Goal: Transaction & Acquisition: Purchase product/service

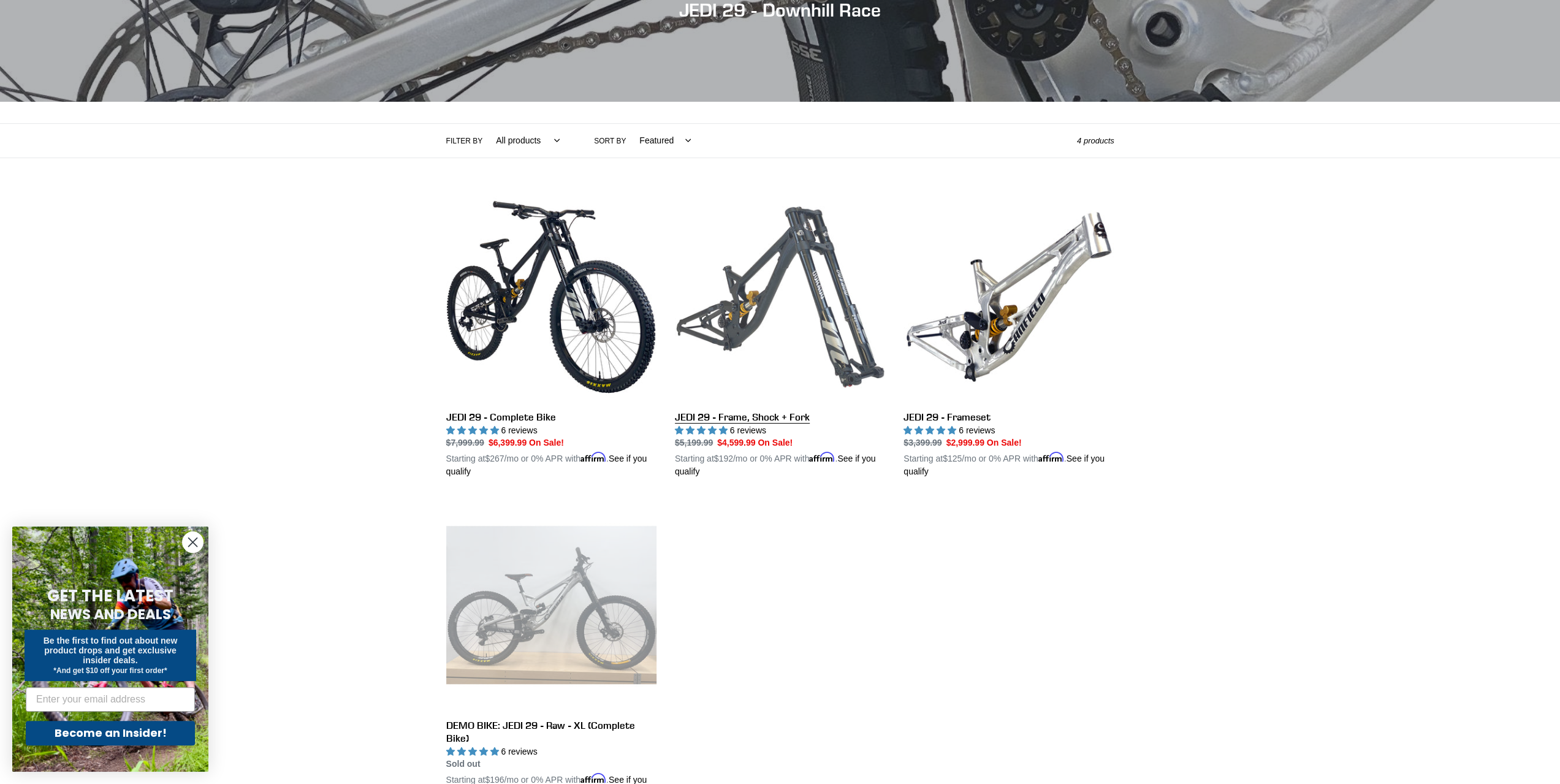
scroll to position [245, 0]
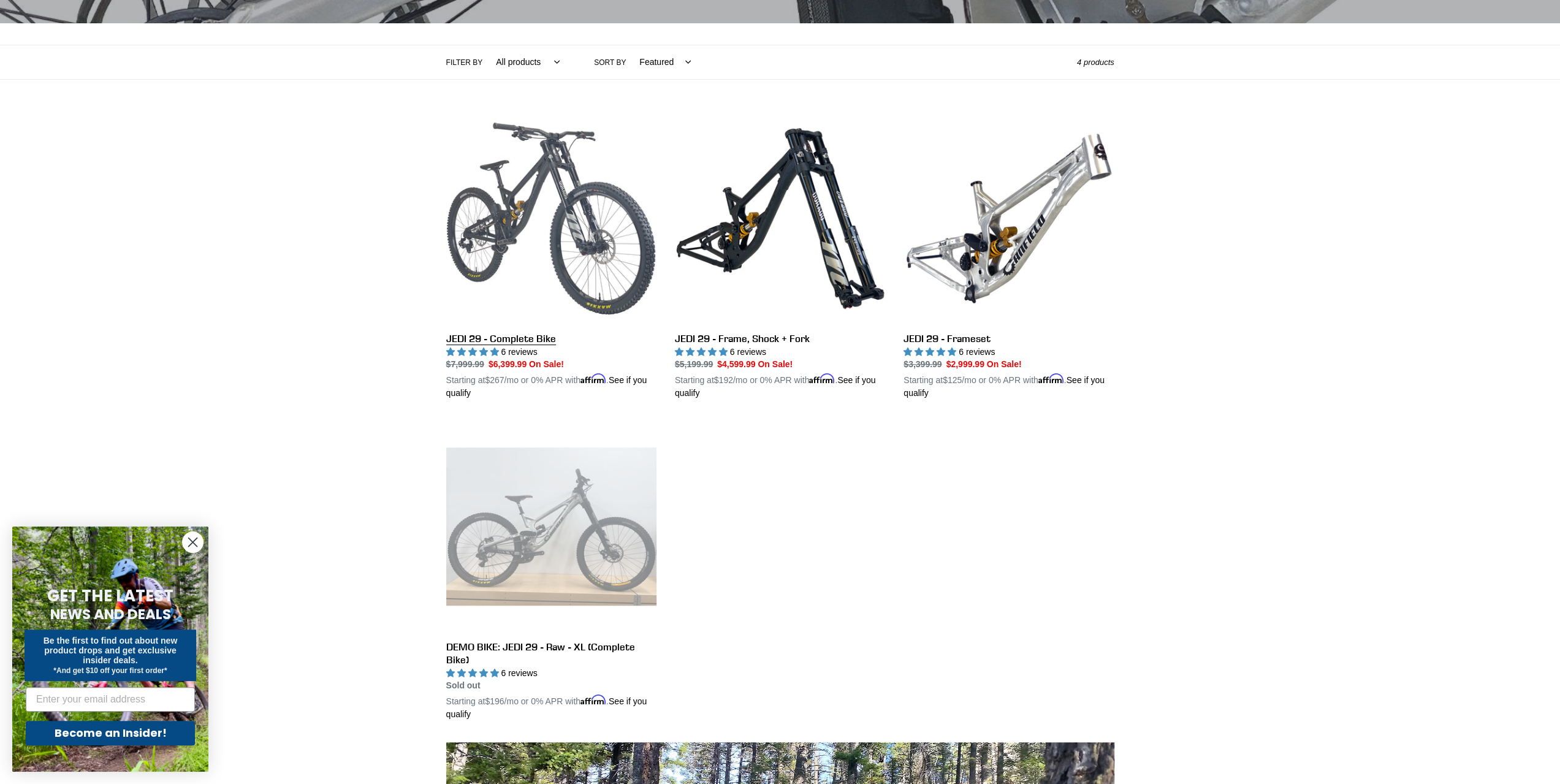
click at [614, 181] on link "JEDI 29 - Complete Bike" at bounding box center [552, 257] width 211 height 287
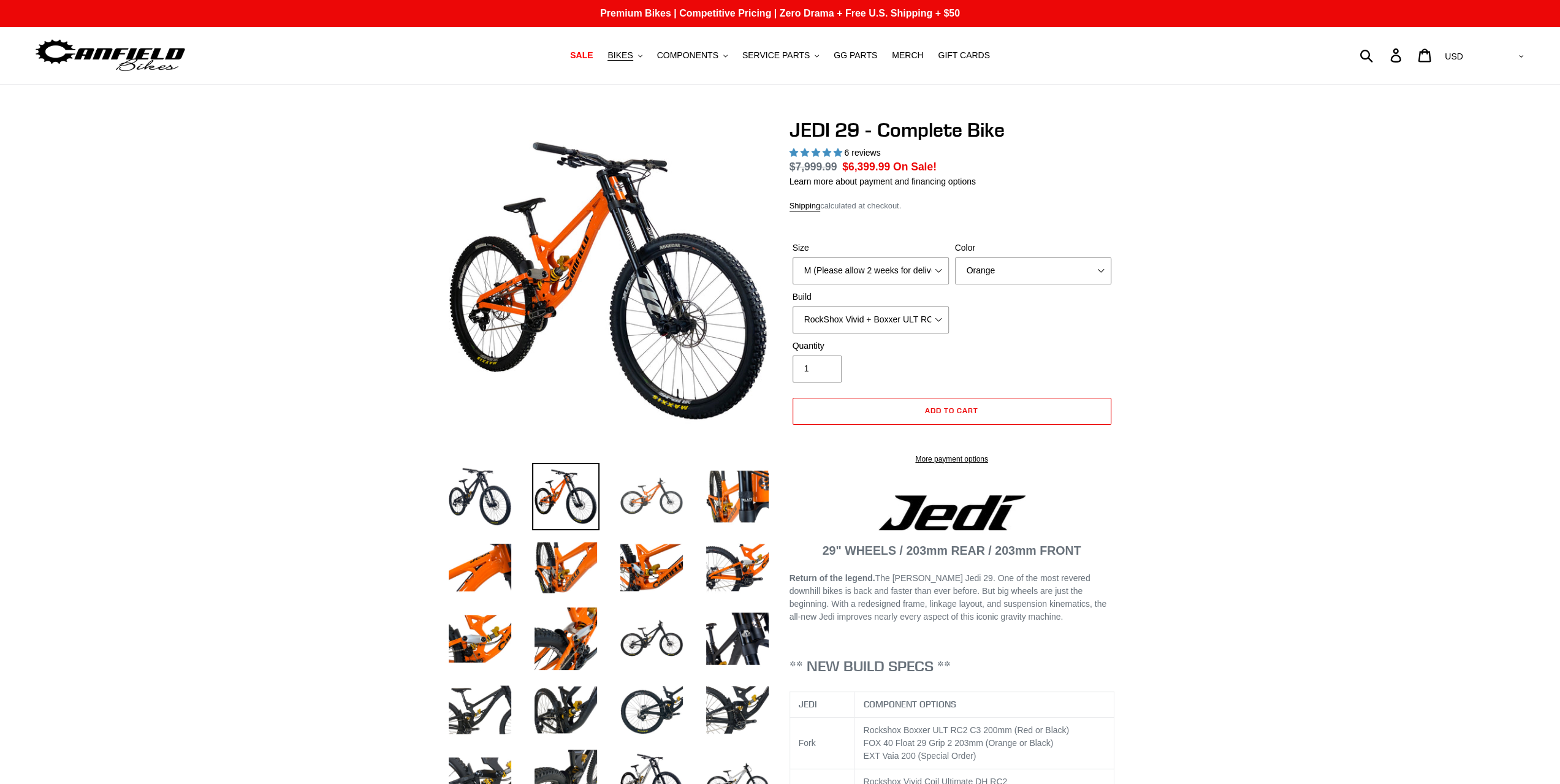
click at [644, 495] on img at bounding box center [652, 496] width 68 height 68
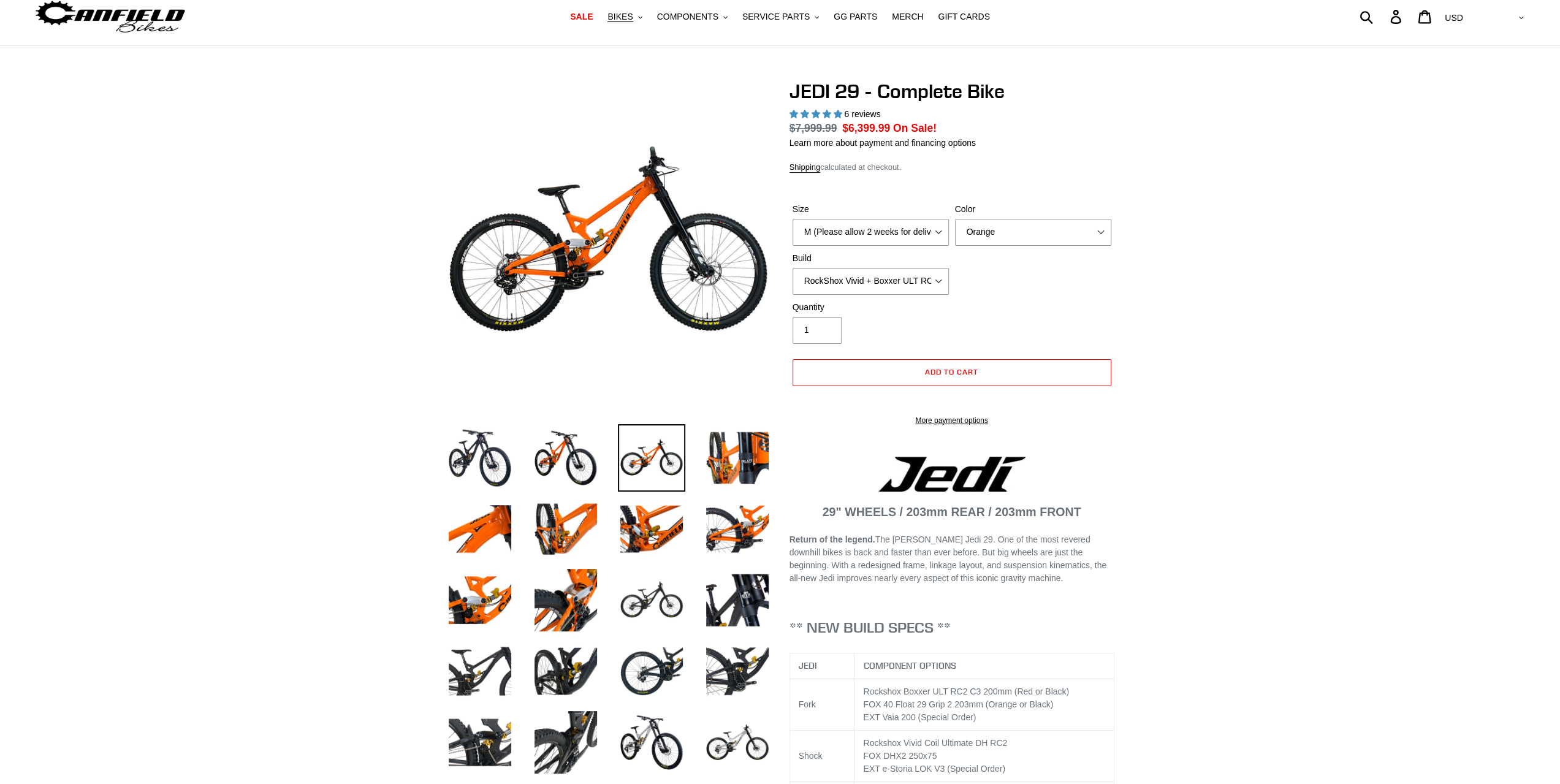
drag, startPoint x: 563, startPoint y: 179, endPoint x: 544, endPoint y: 125, distance: 57.2
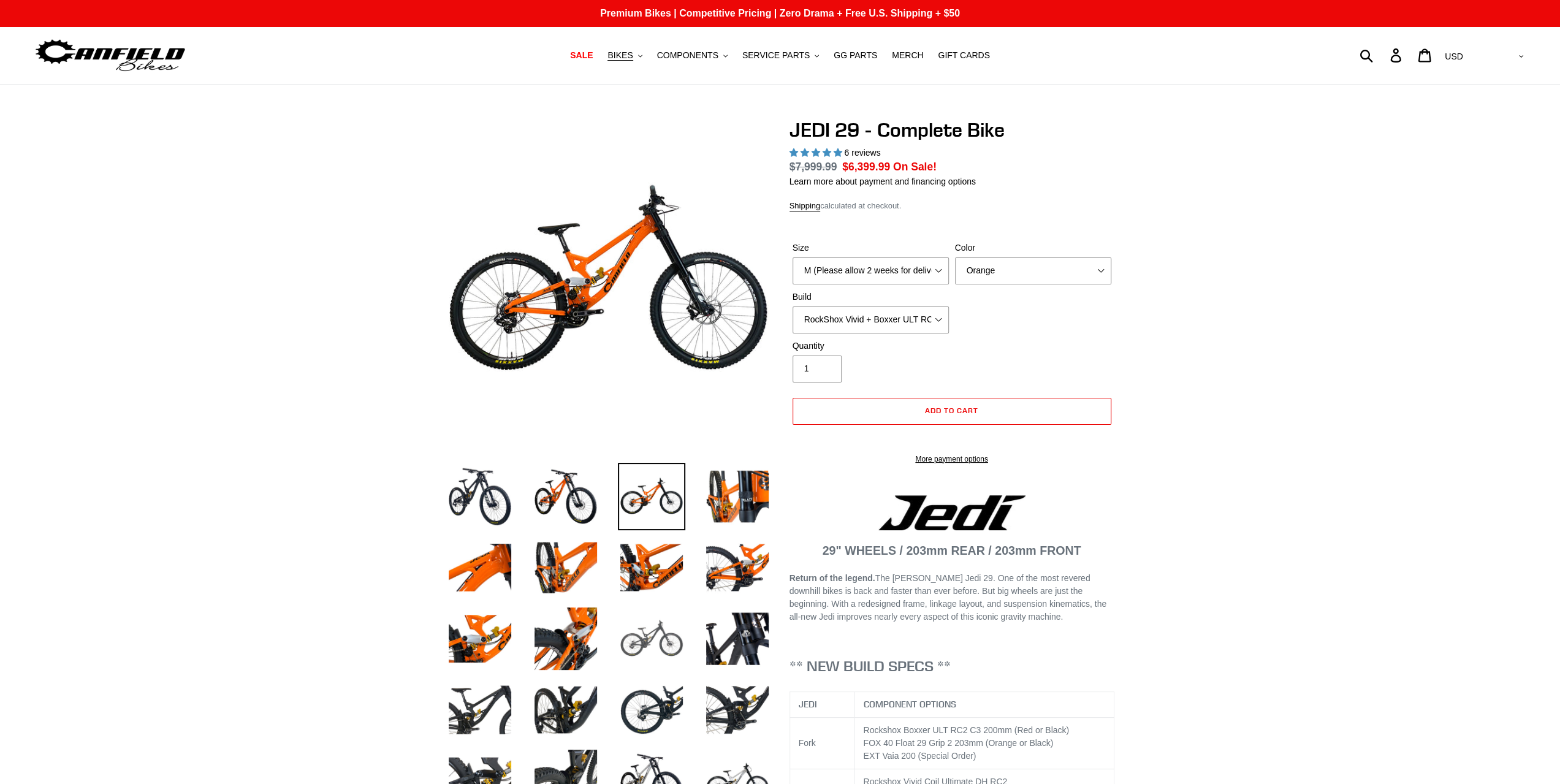
click at [674, 641] on img at bounding box center [652, 639] width 68 height 68
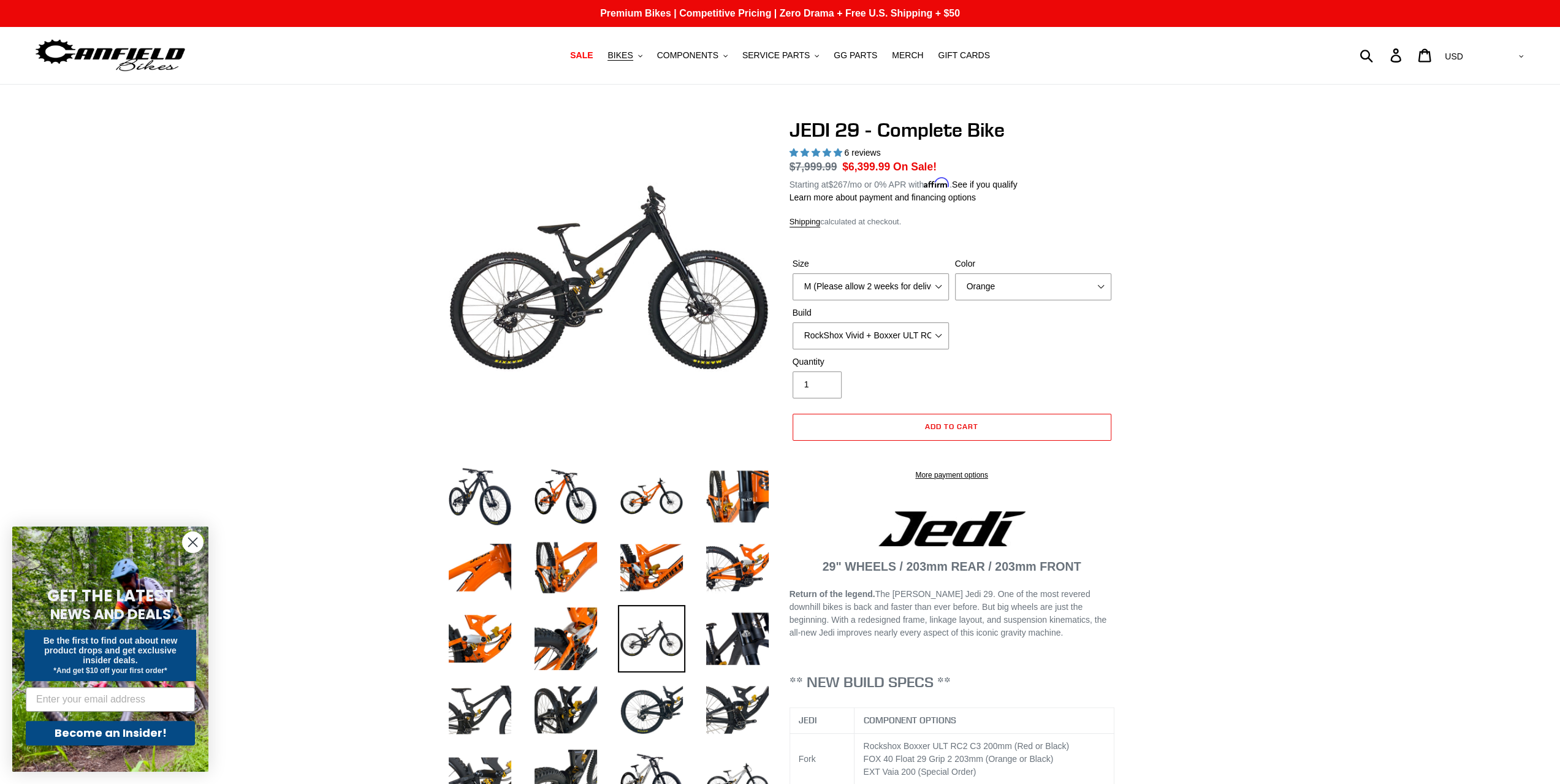
click at [861, 152] on span "6 reviews" at bounding box center [862, 152] width 36 height 10
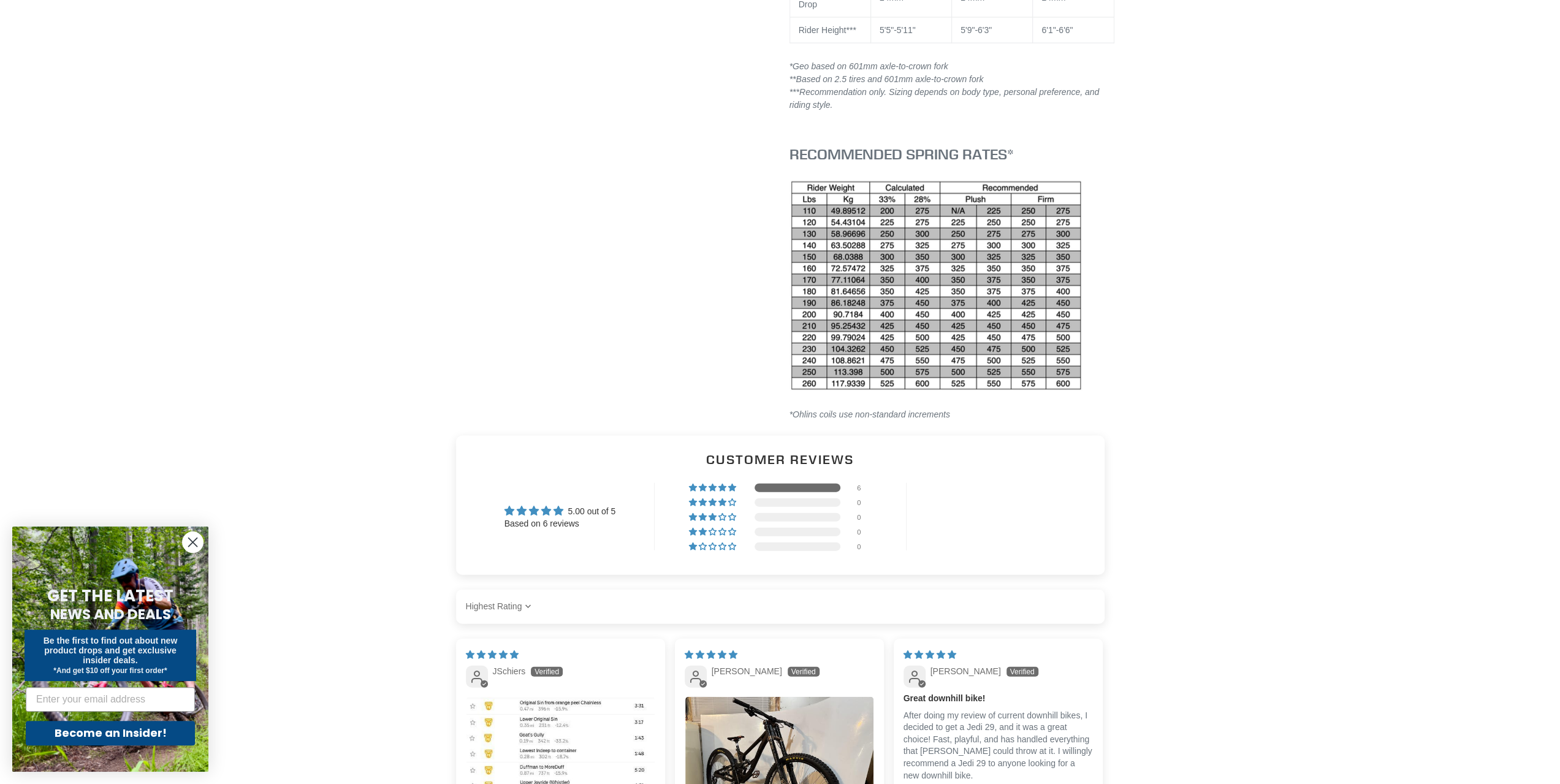
drag, startPoint x: 1218, startPoint y: 411, endPoint x: 1211, endPoint y: 572, distance: 161.2
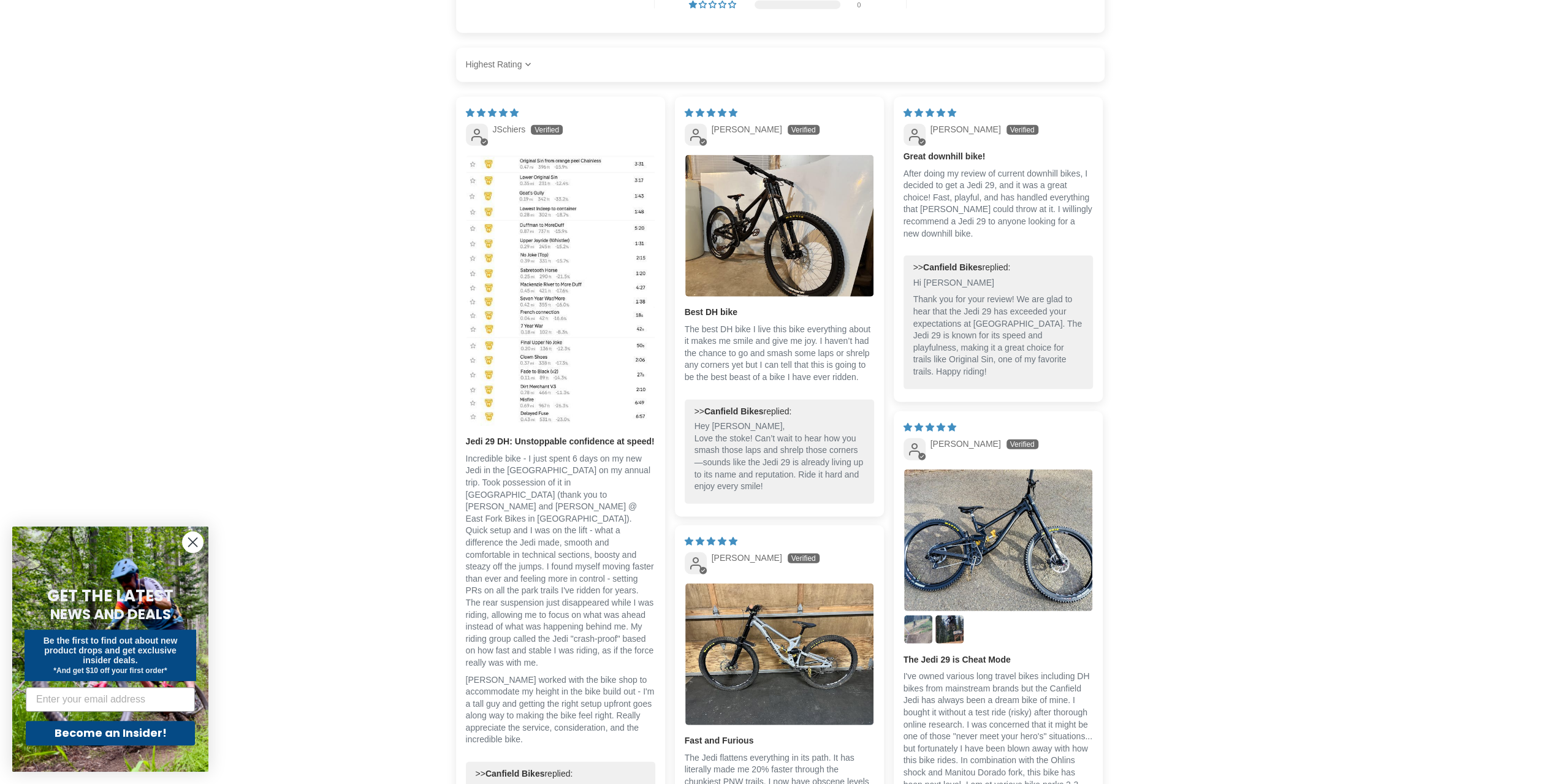
scroll to position [2990, 0]
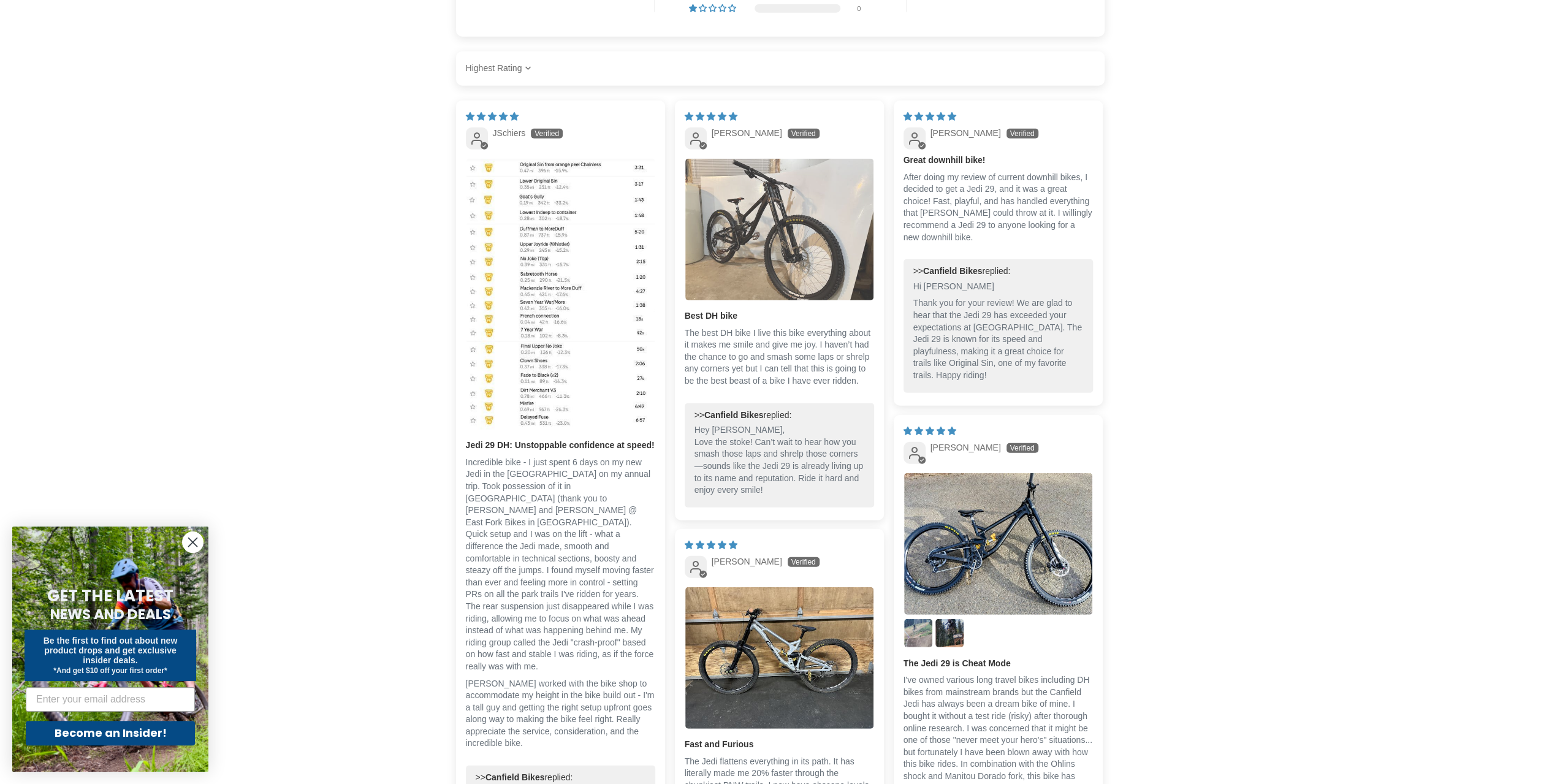
click at [760, 251] on img "Link to user picture 1" at bounding box center [779, 229] width 188 height 141
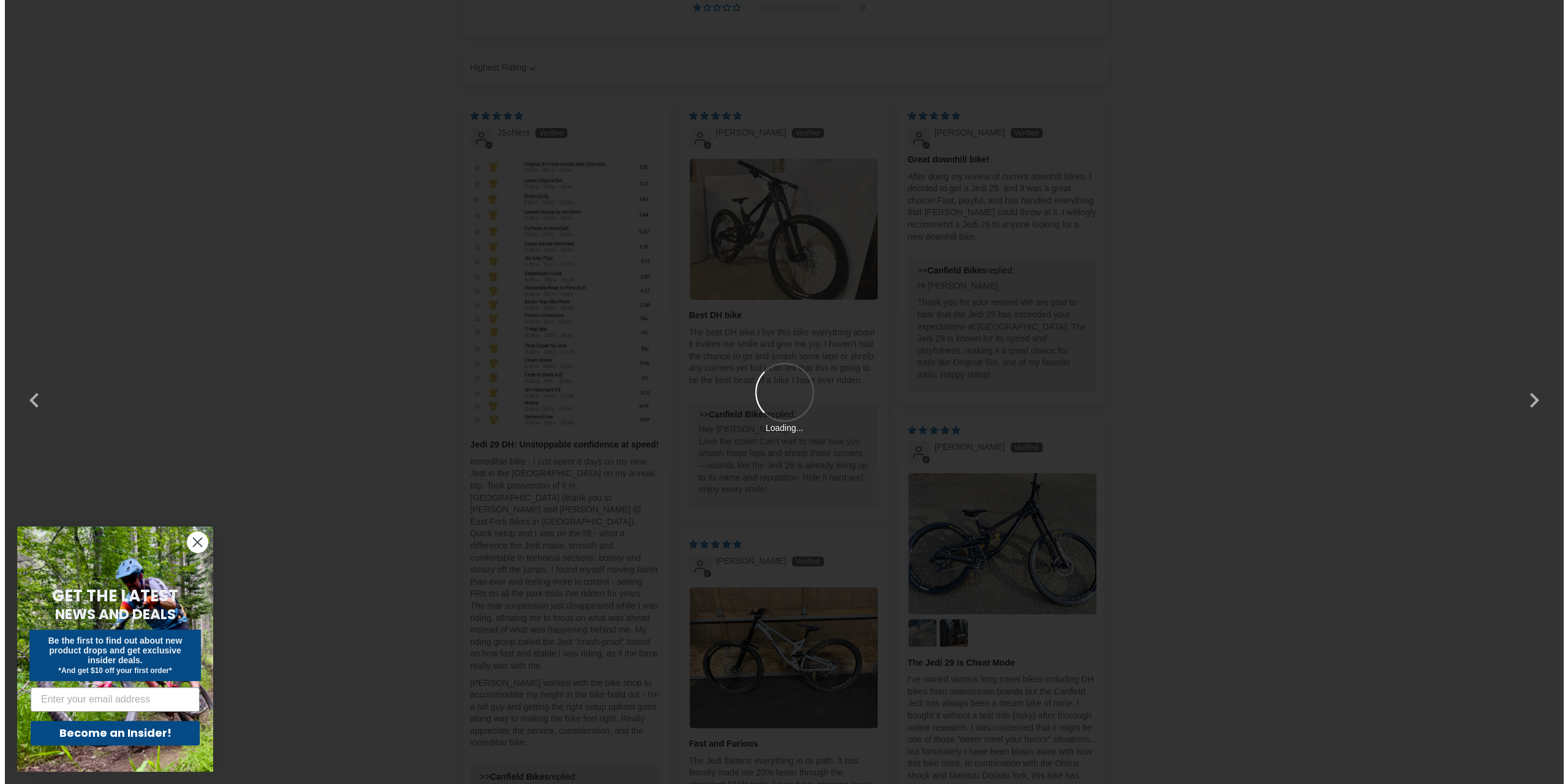
scroll to position [0, 0]
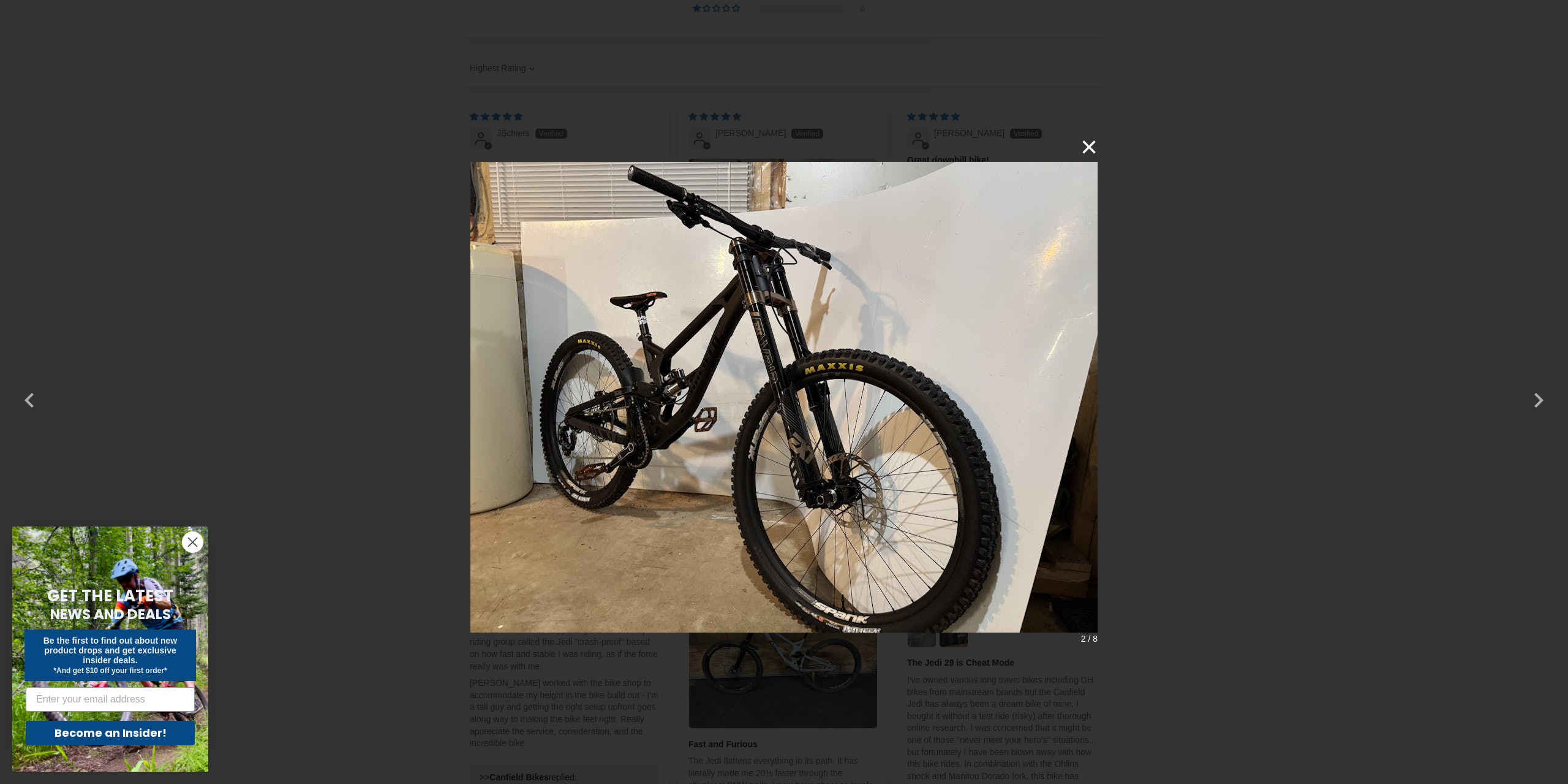
click at [1092, 143] on button "×" at bounding box center [1083, 147] width 29 height 29
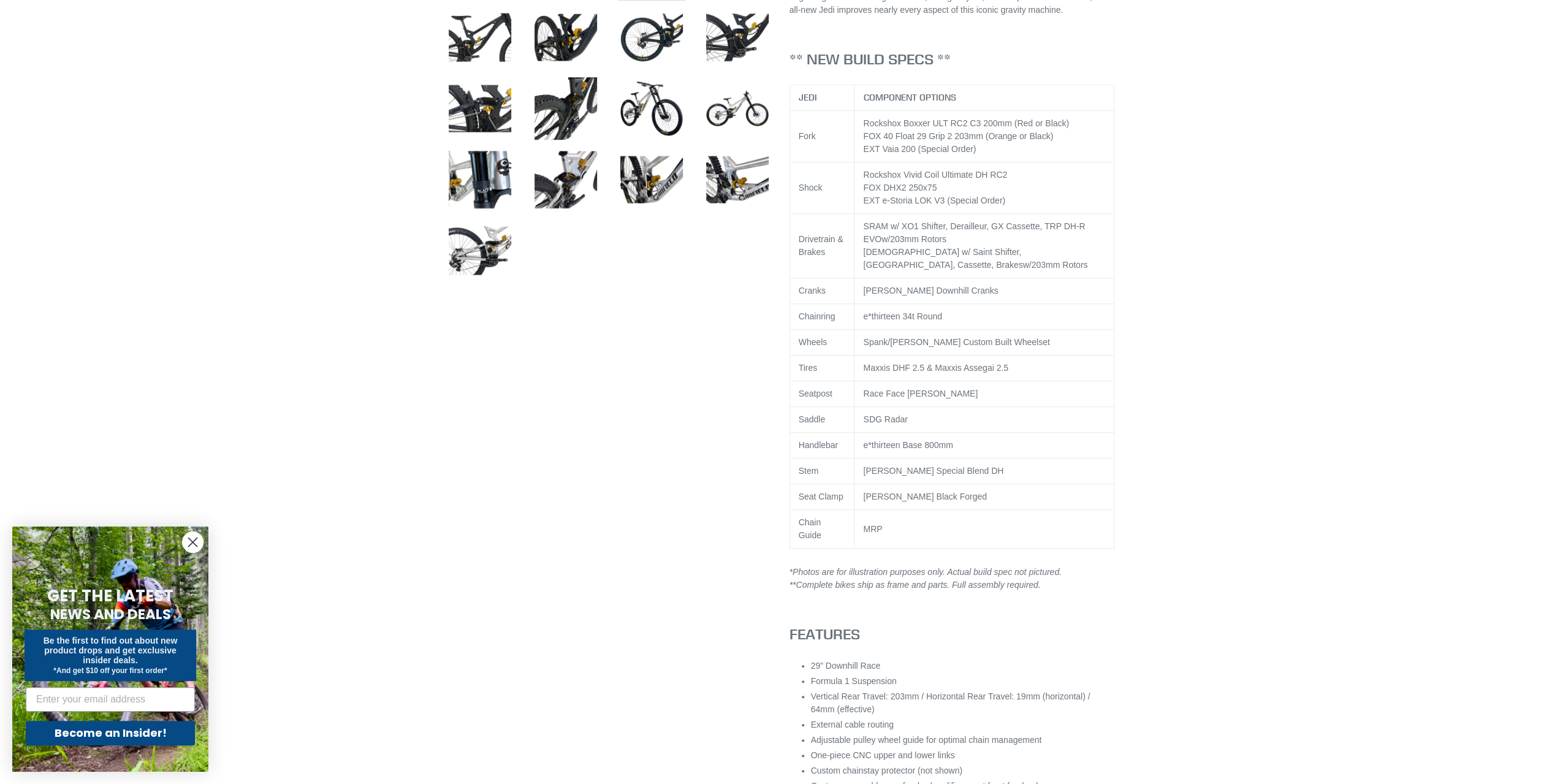
scroll to position [539, 0]
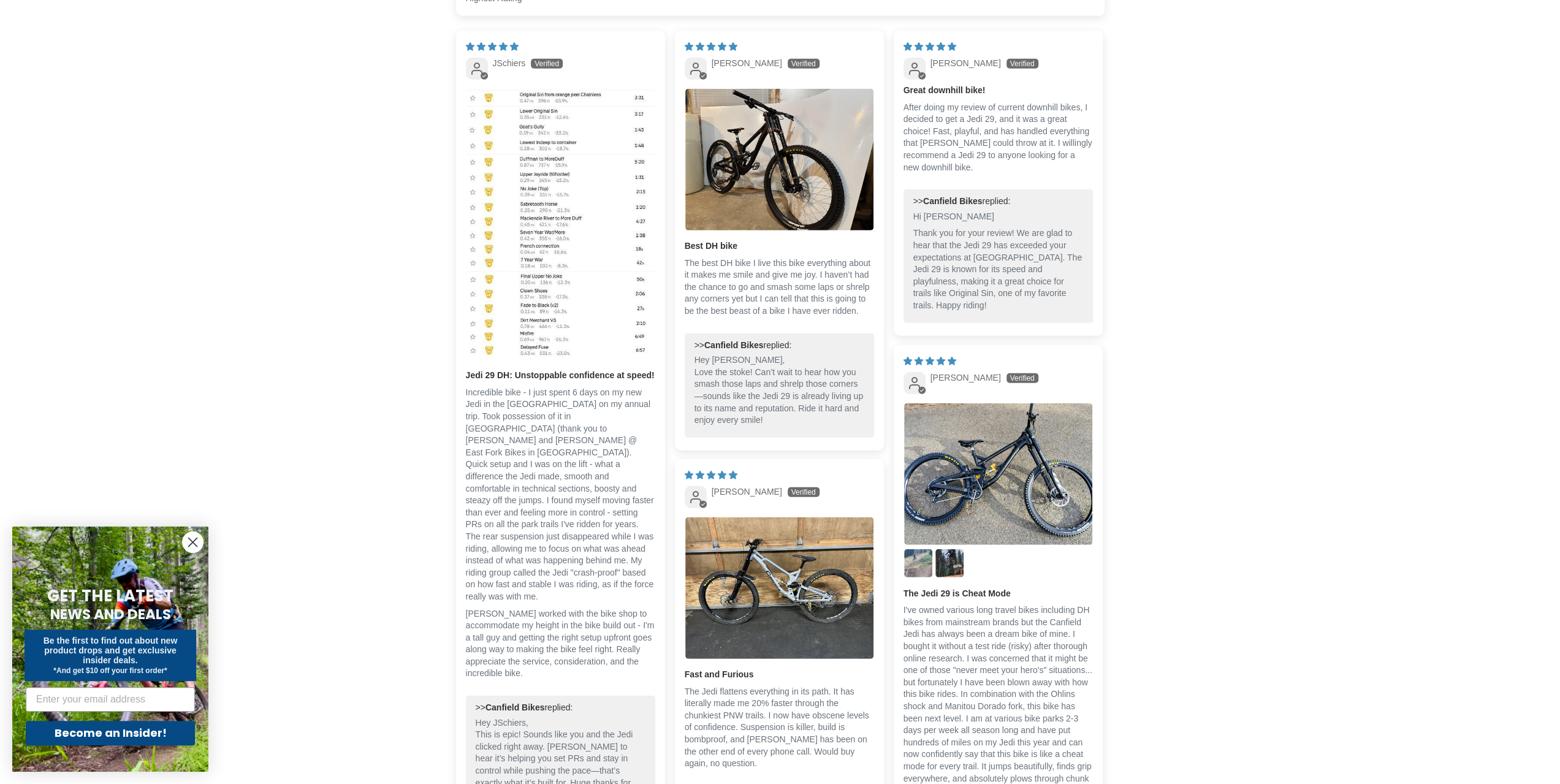
drag, startPoint x: 1203, startPoint y: 228, endPoint x: 1124, endPoint y: 560, distance: 341.3
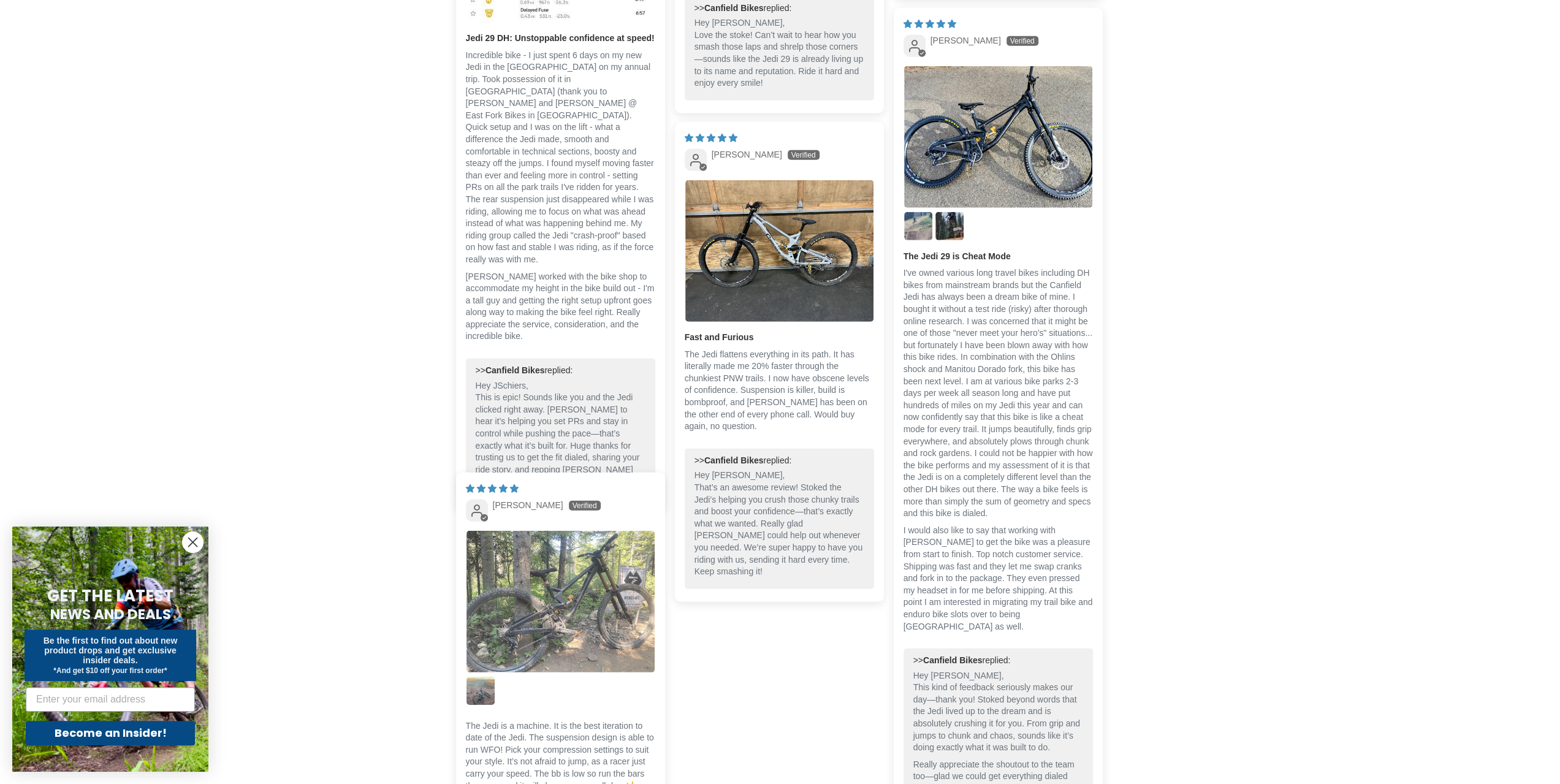
click at [540, 627] on img "Link to user picture 1" at bounding box center [560, 601] width 188 height 141
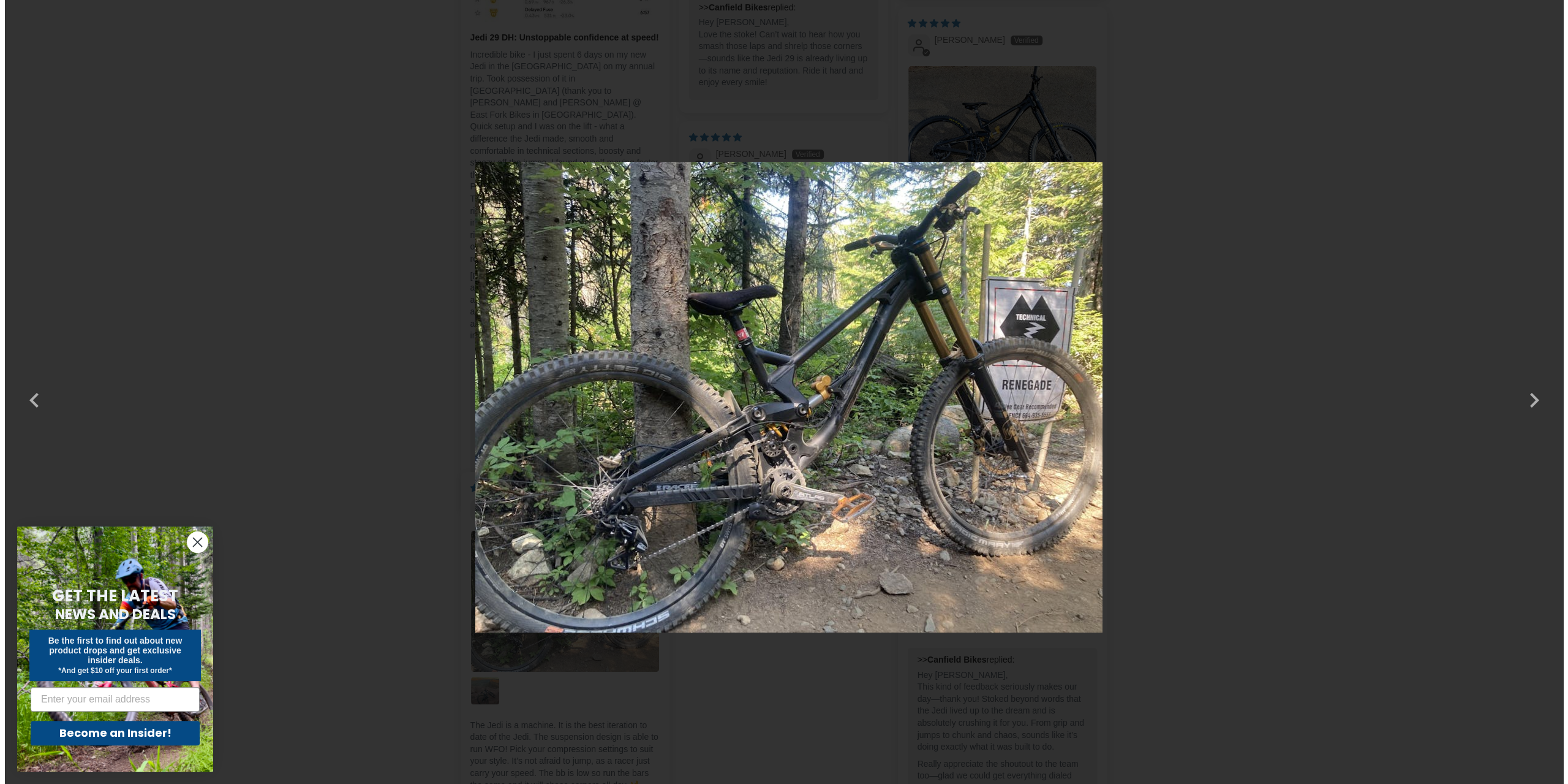
scroll to position [0, 0]
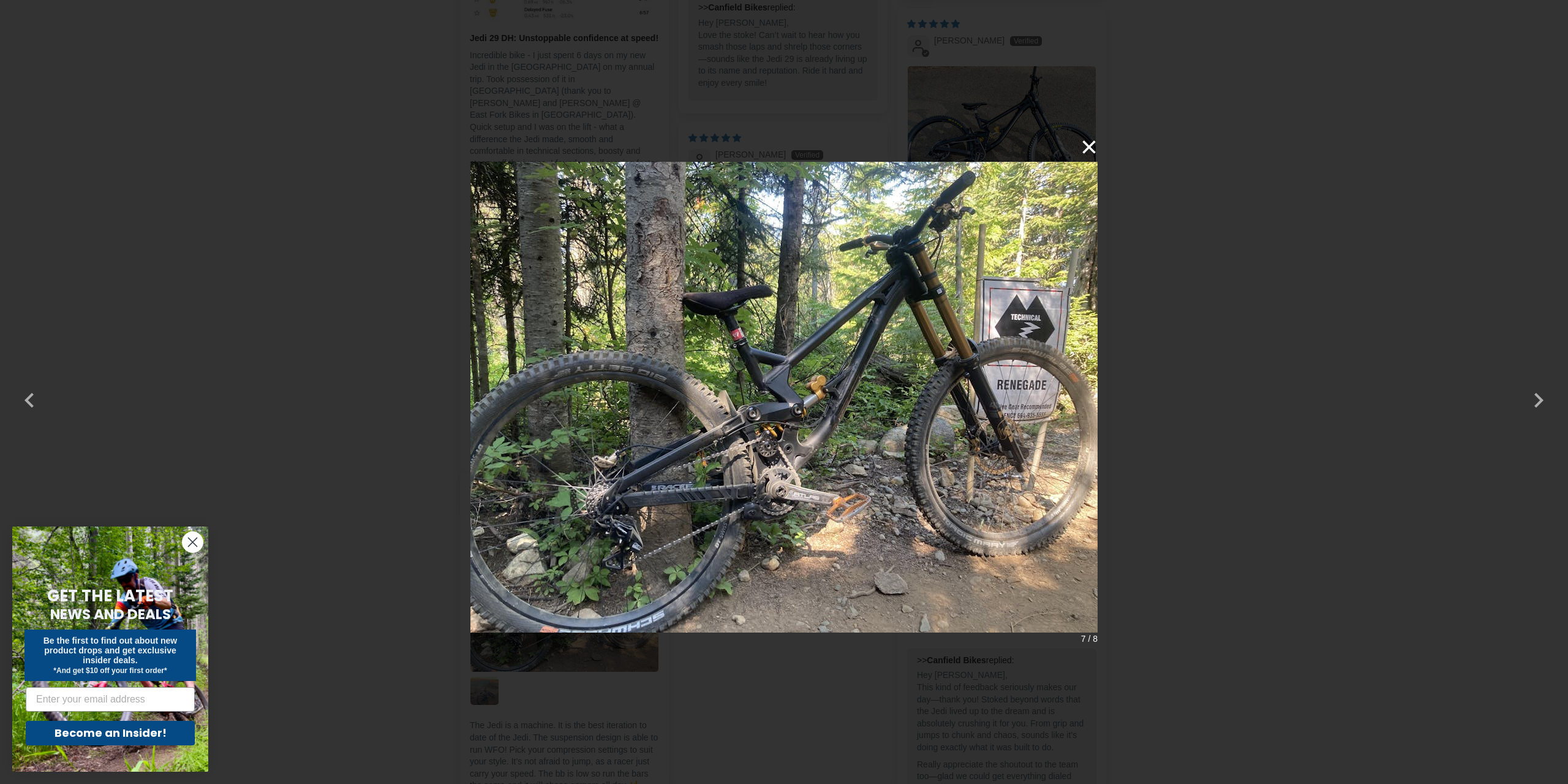
click at [1094, 147] on button "×" at bounding box center [1083, 147] width 29 height 29
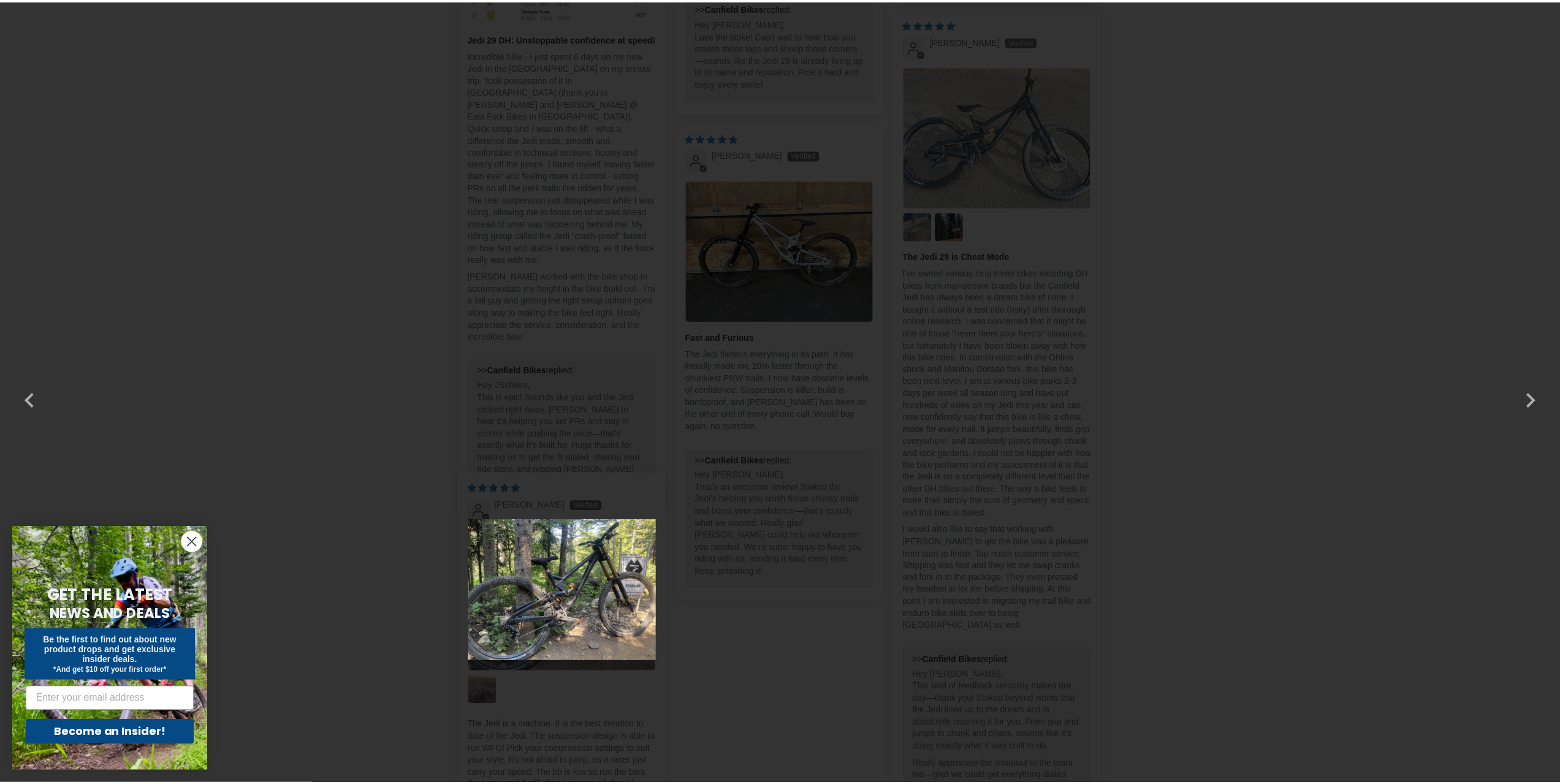
scroll to position [3397, 0]
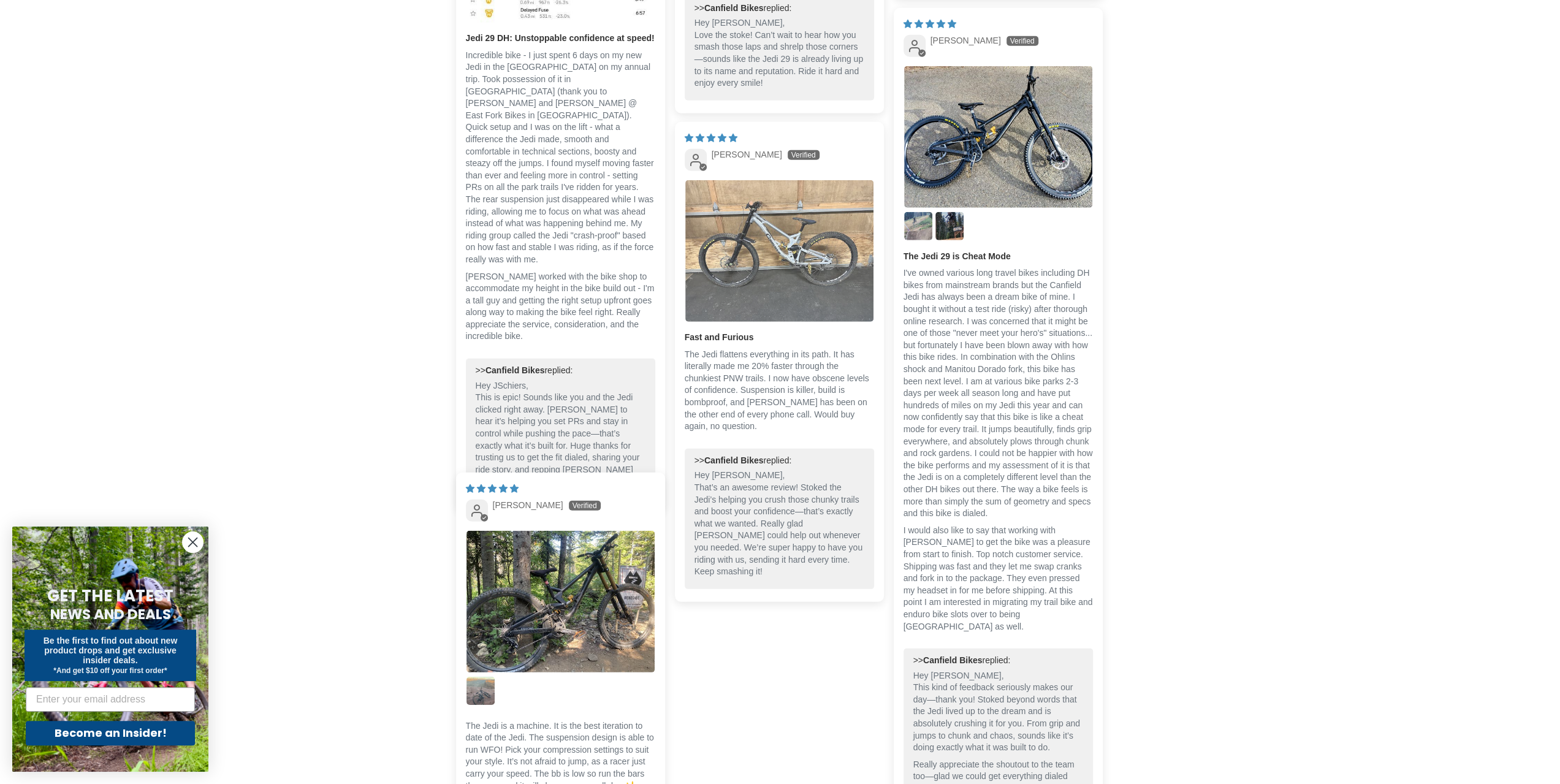
click at [764, 203] on img "Link to user picture 1" at bounding box center [779, 251] width 188 height 141
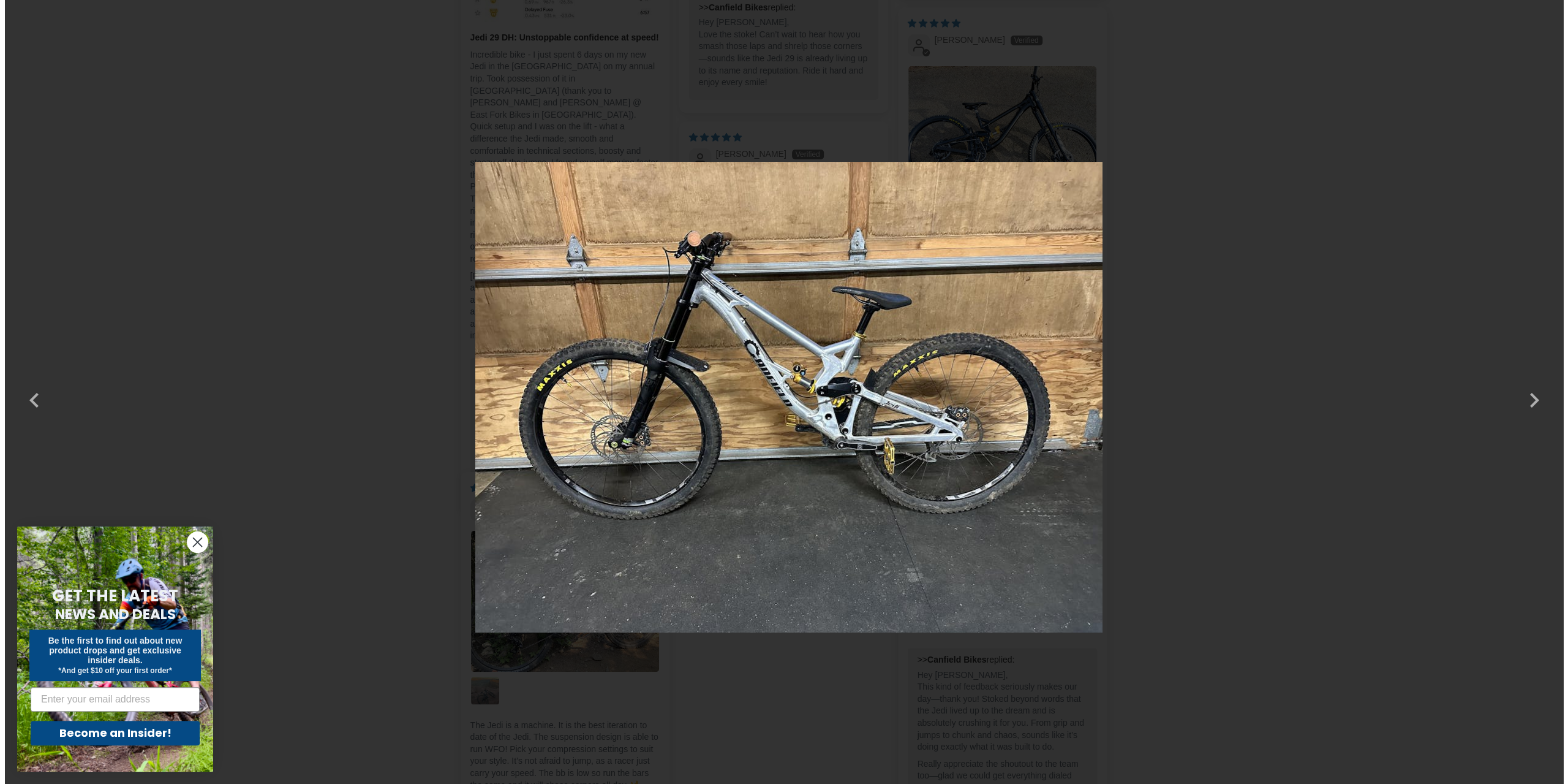
scroll to position [0, 0]
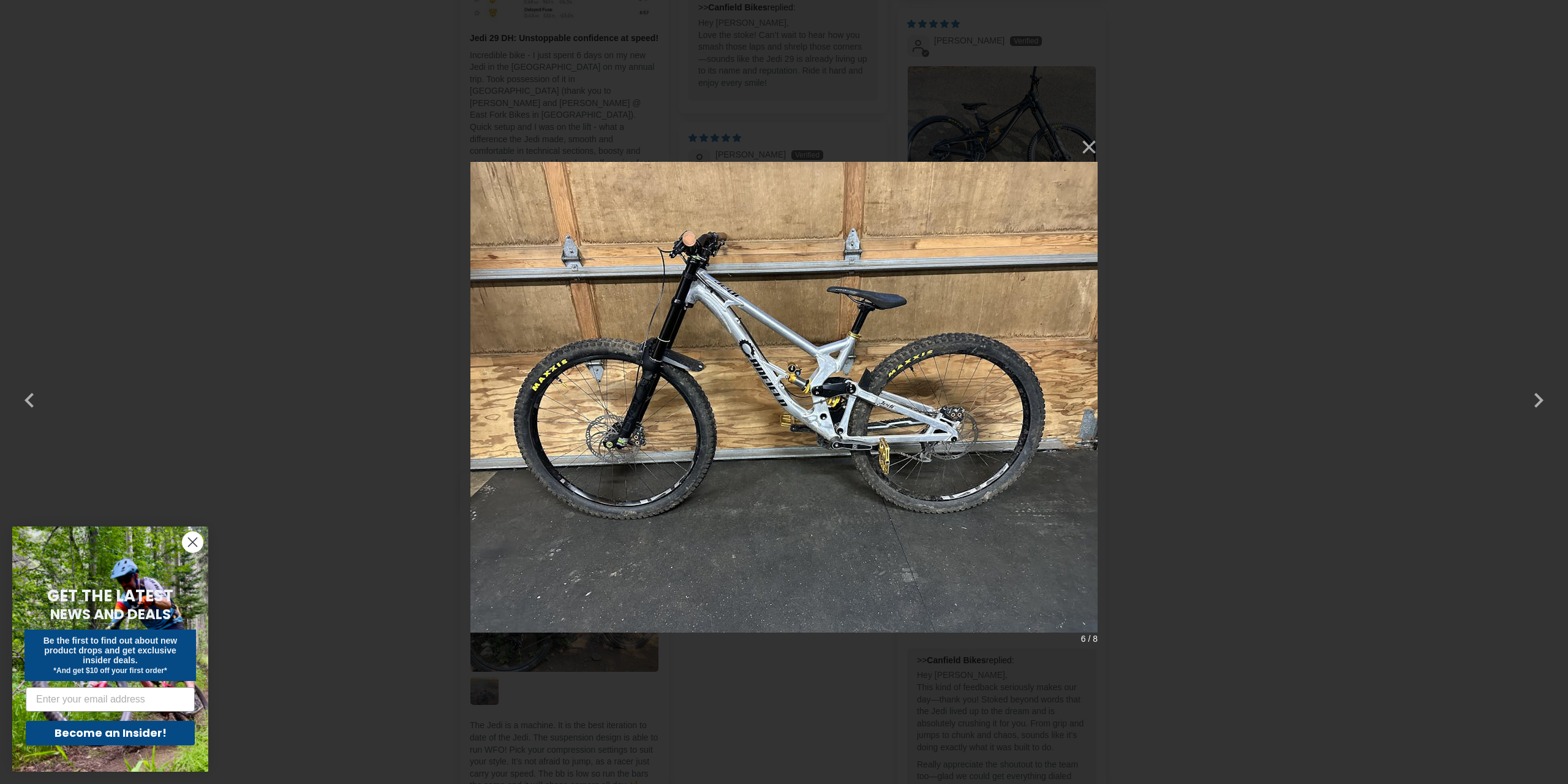
click at [1316, 283] on div "× 6 / 8" at bounding box center [784, 392] width 1568 height 784
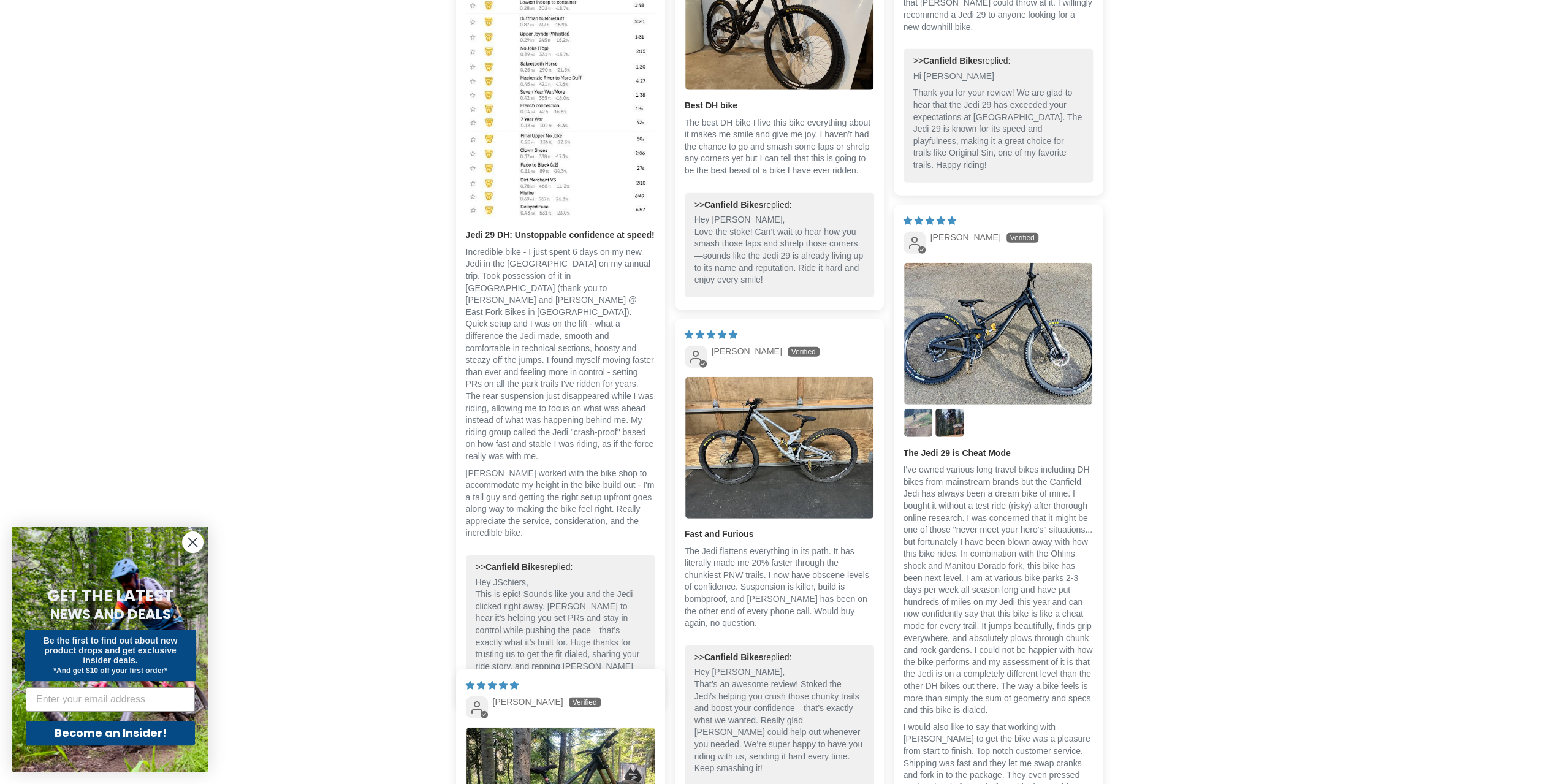
scroll to position [3151, 0]
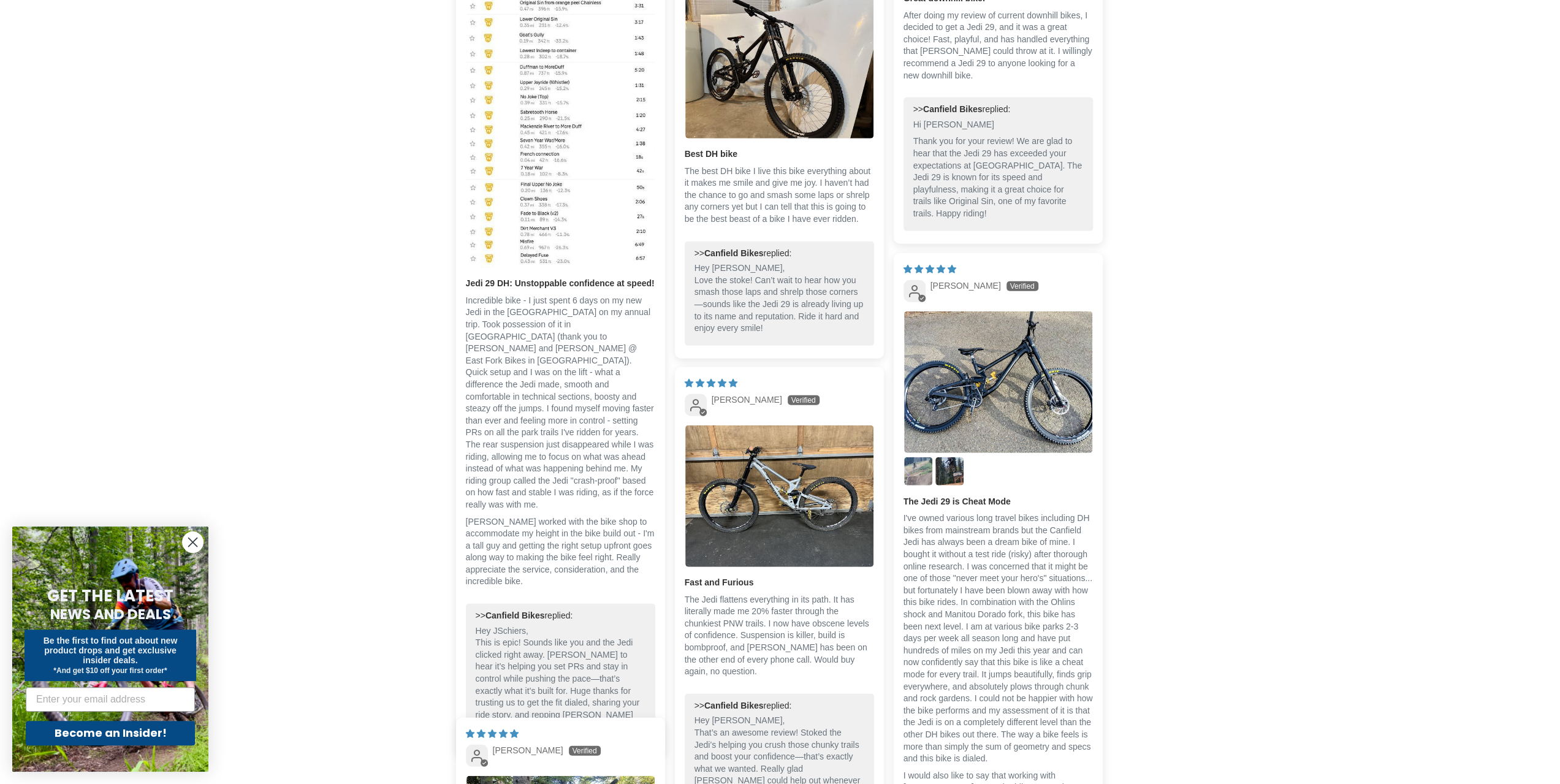
click at [991, 454] on div at bounding box center [998, 400] width 190 height 179
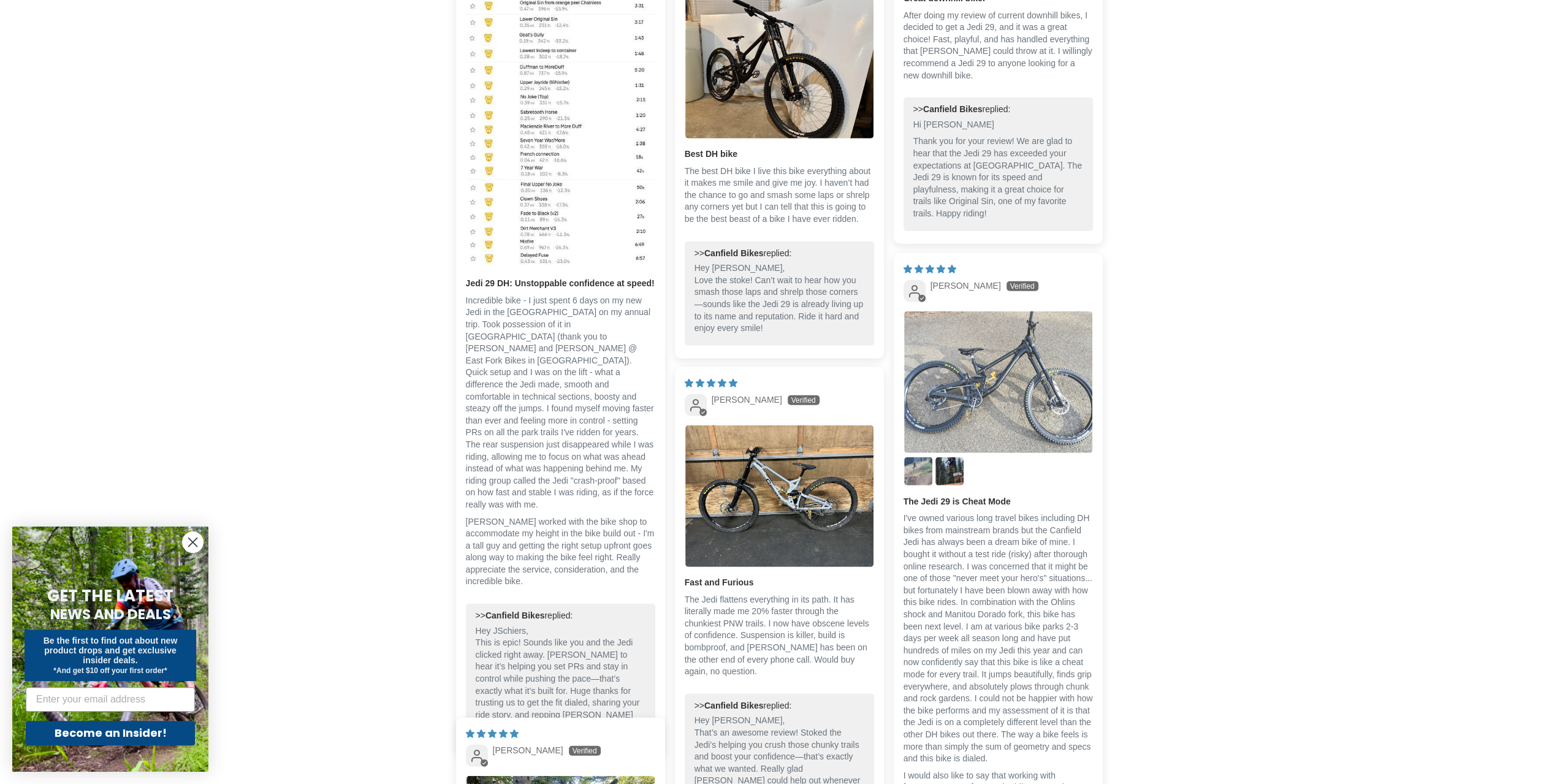
click at [1004, 396] on img "Link to user picture 1" at bounding box center [998, 382] width 188 height 141
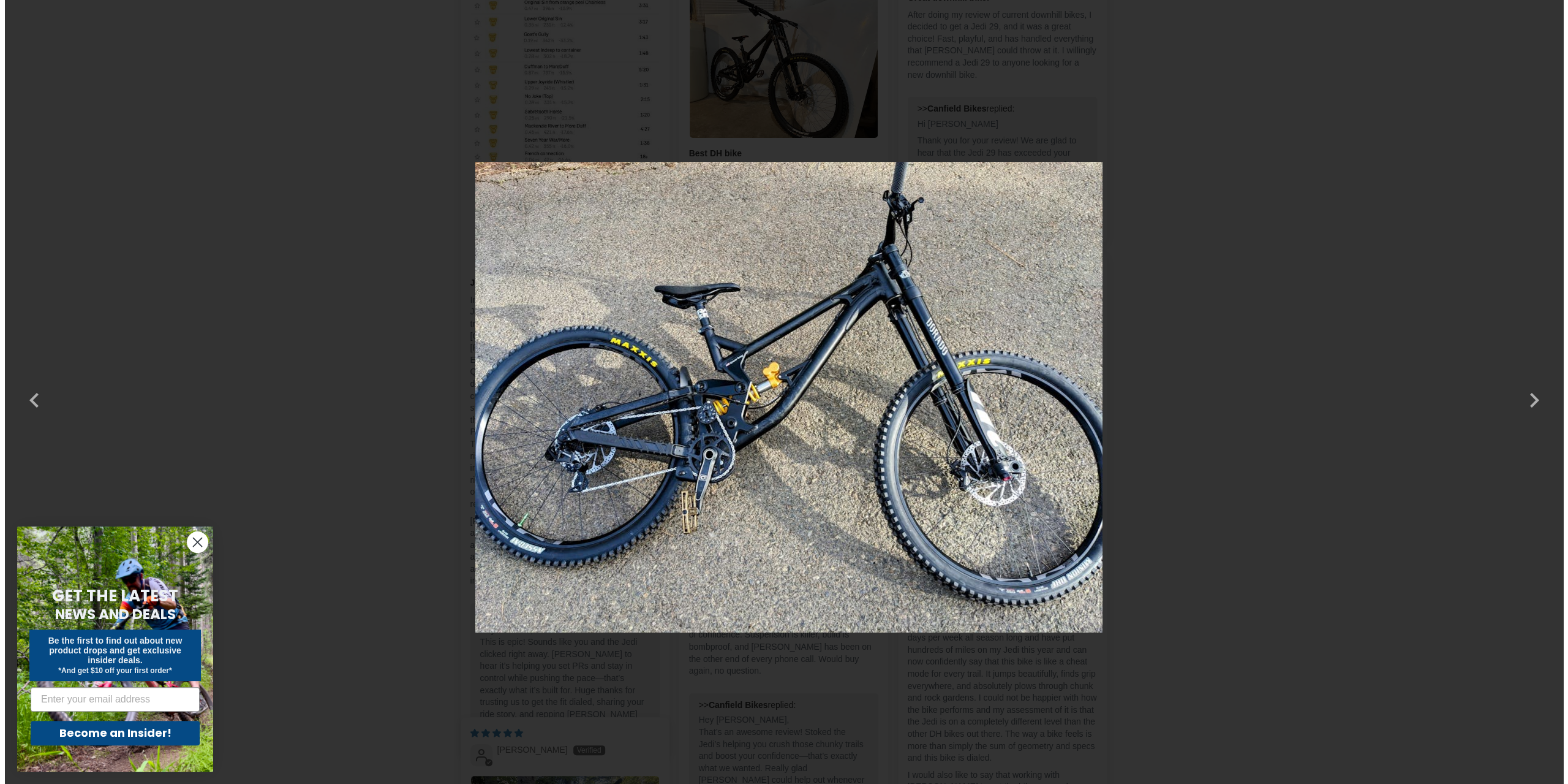
scroll to position [0, 0]
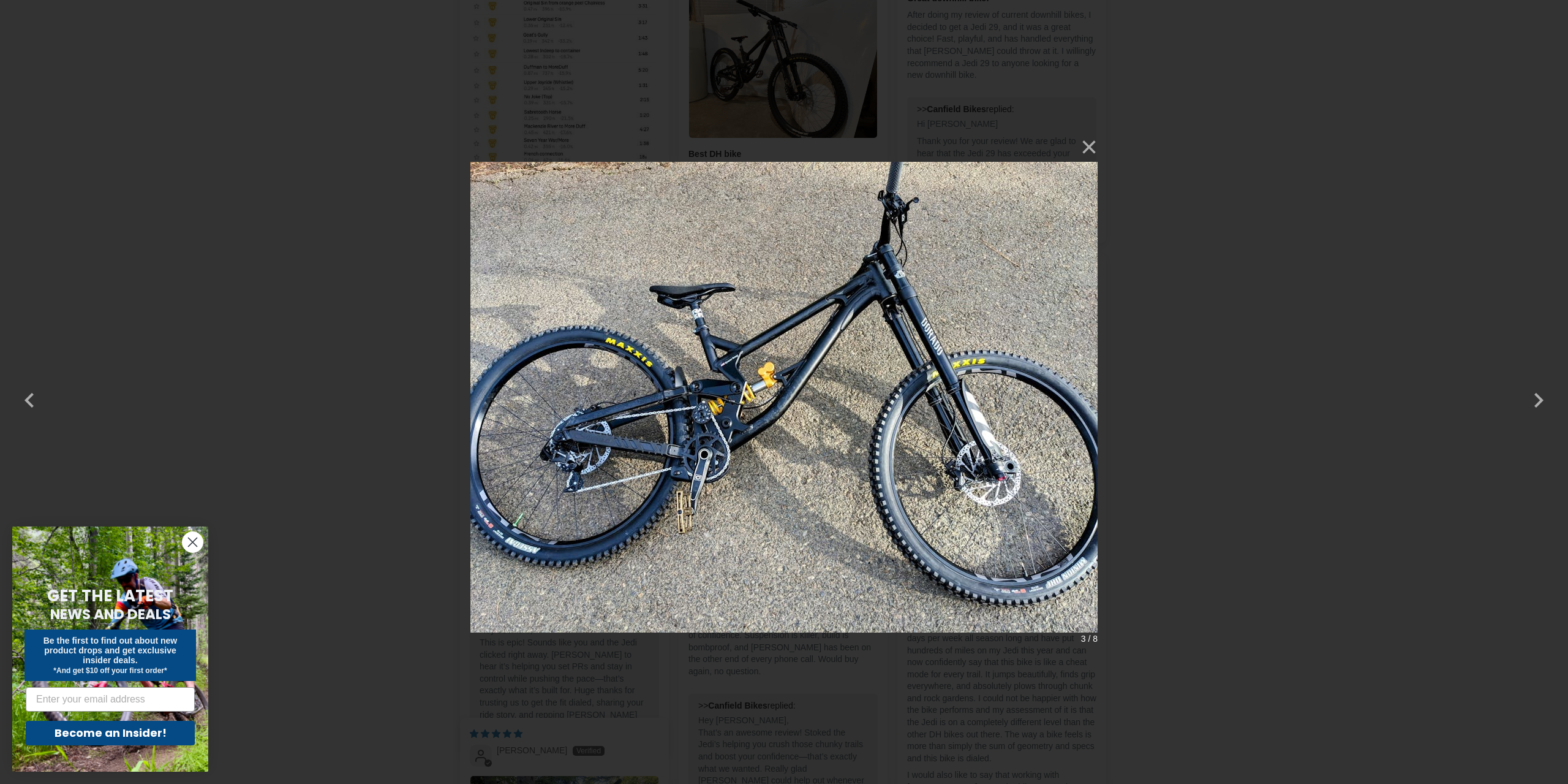
click at [1297, 354] on div "× 3 / 8" at bounding box center [784, 392] width 1568 height 784
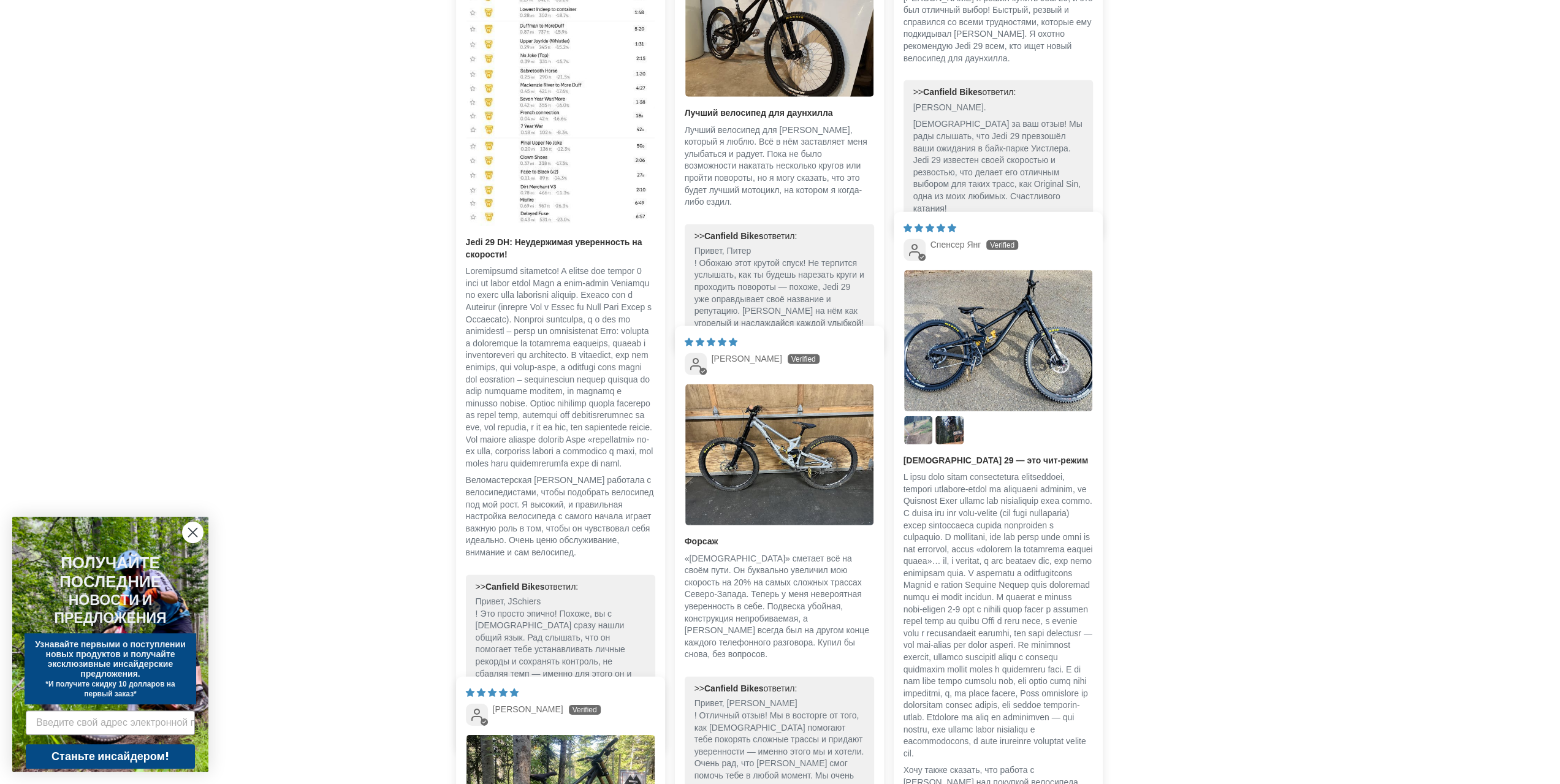
scroll to position [3513, 0]
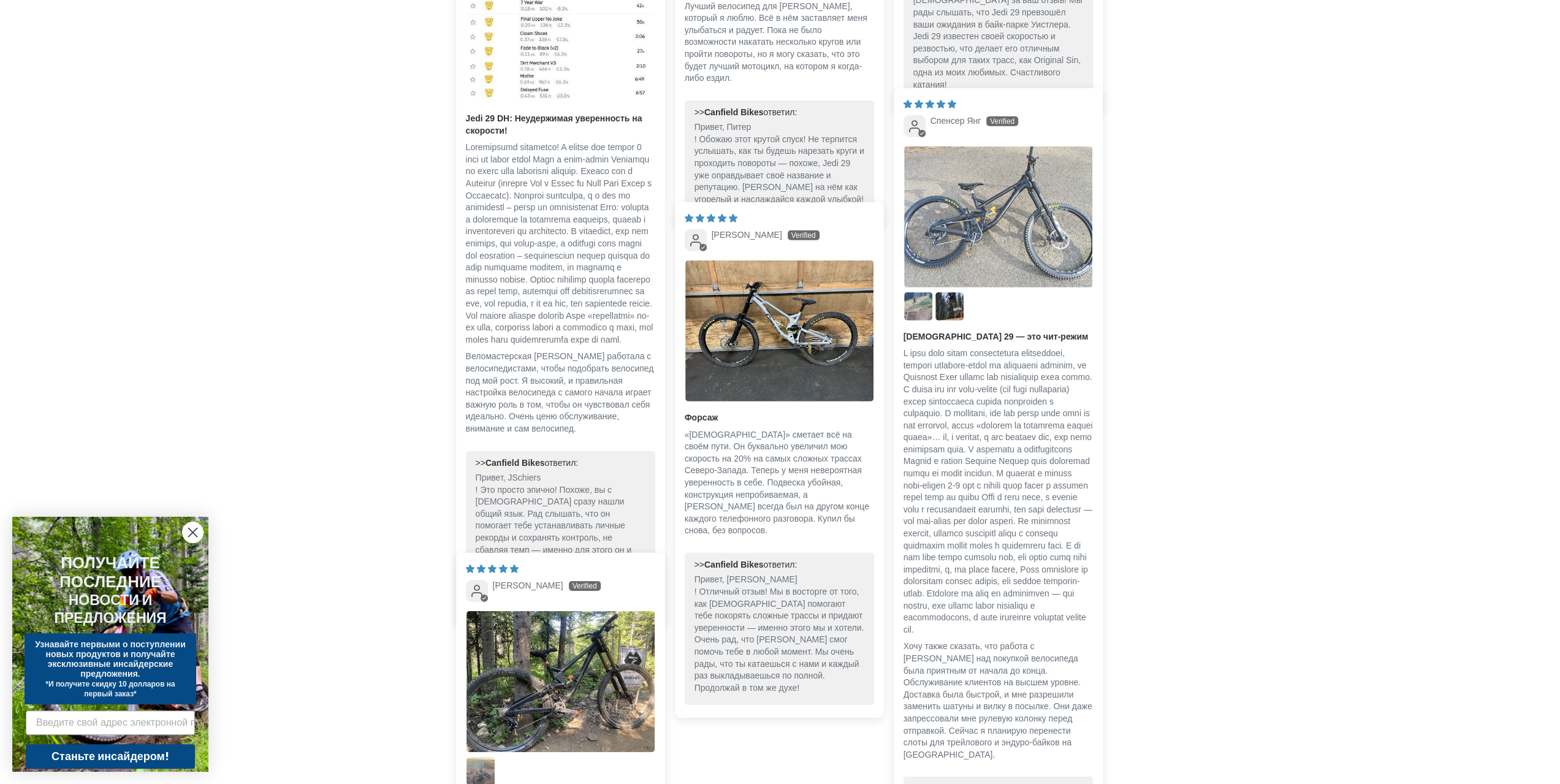
click at [975, 221] on img "Ссылка на фотографию пользователя 1" at bounding box center [998, 217] width 188 height 141
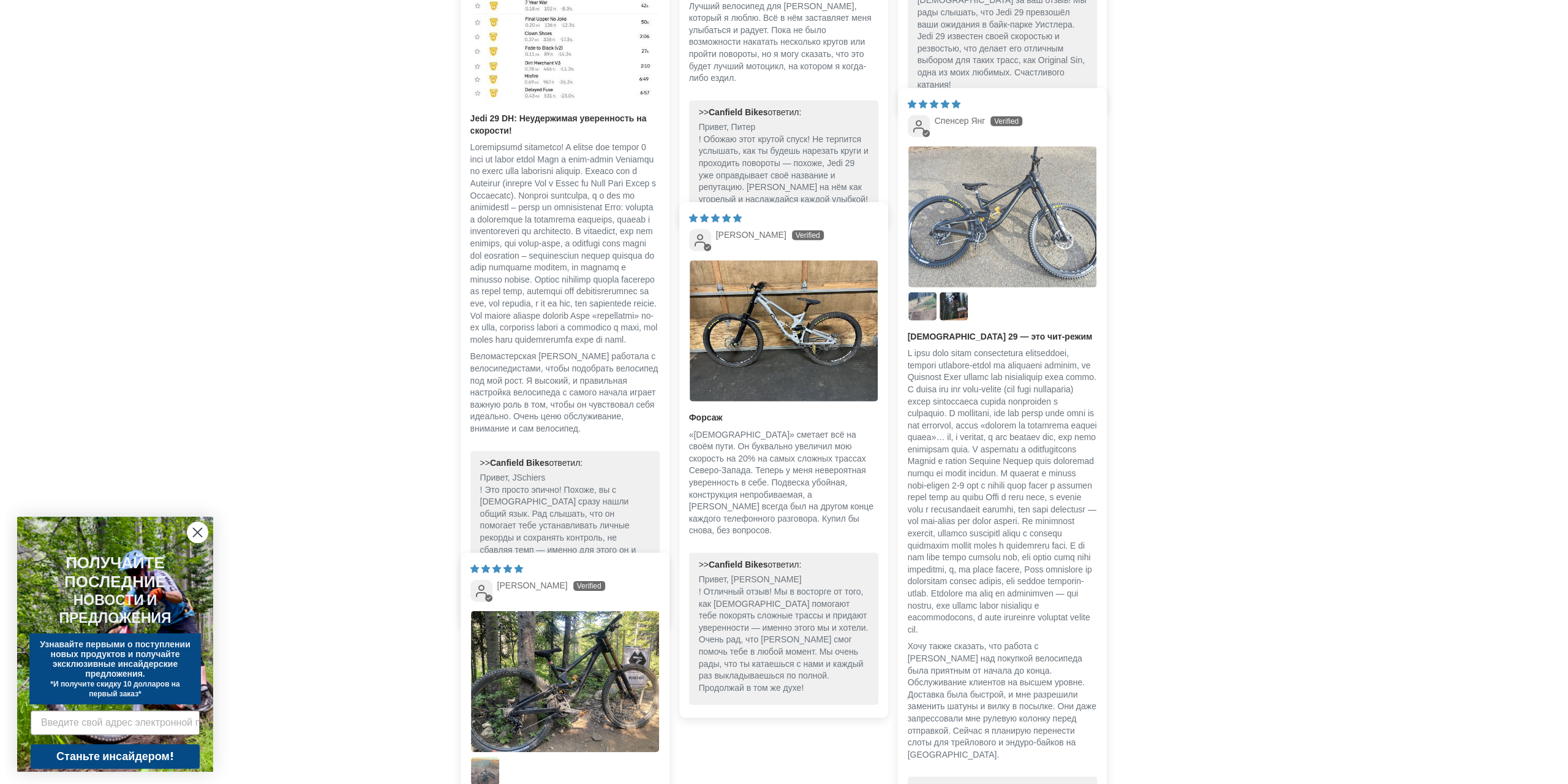
scroll to position [0, 0]
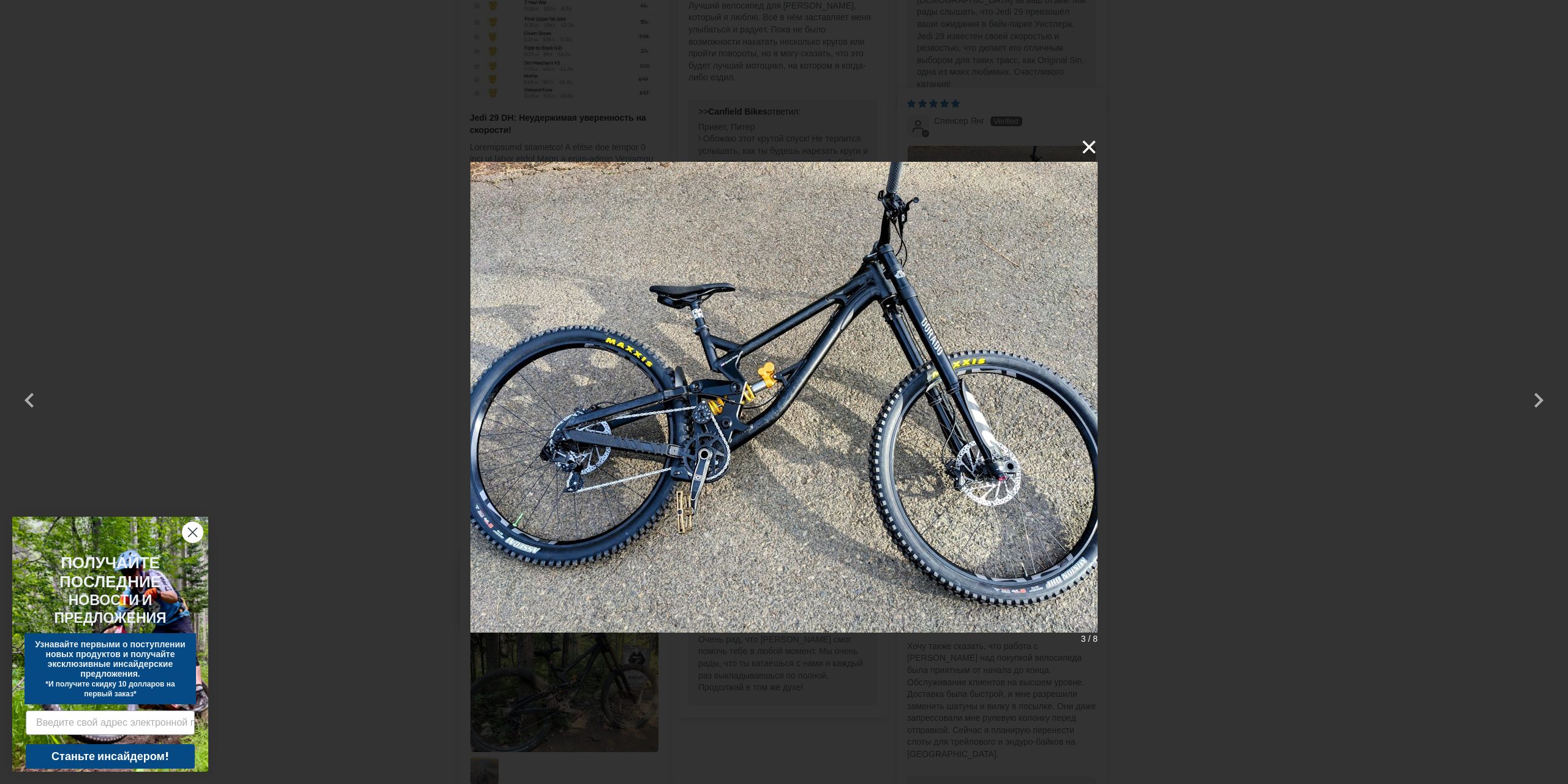
click at [1094, 147] on font "×" at bounding box center [1089, 147] width 17 height 32
click at [1087, 150] on font "×" at bounding box center [1089, 147] width 17 height 32
click at [1088, 147] on font "×" at bounding box center [1089, 147] width 17 height 32
click at [1143, 158] on div "× 3 / 8" at bounding box center [784, 392] width 1568 height 784
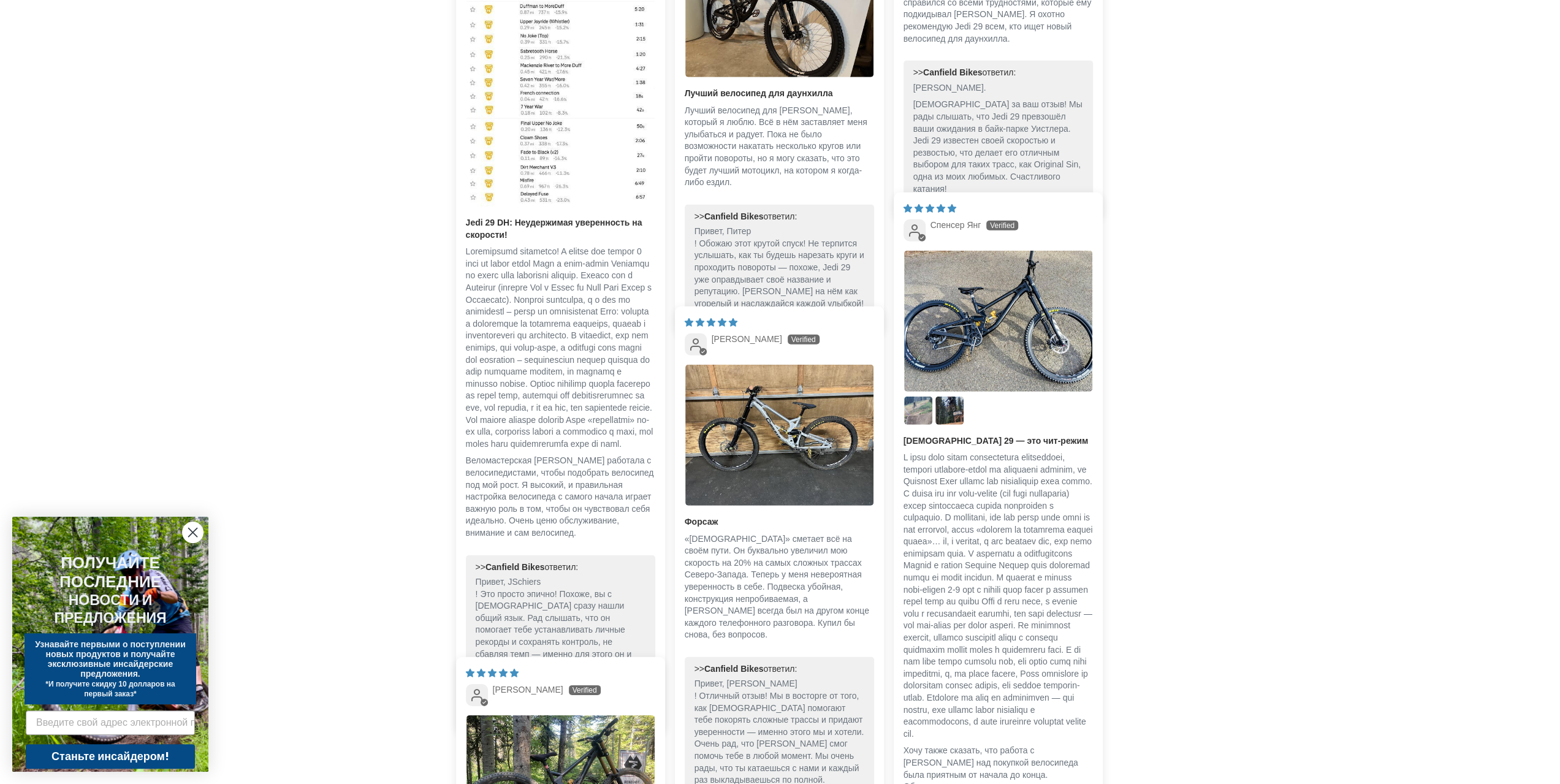
scroll to position [941, 0]
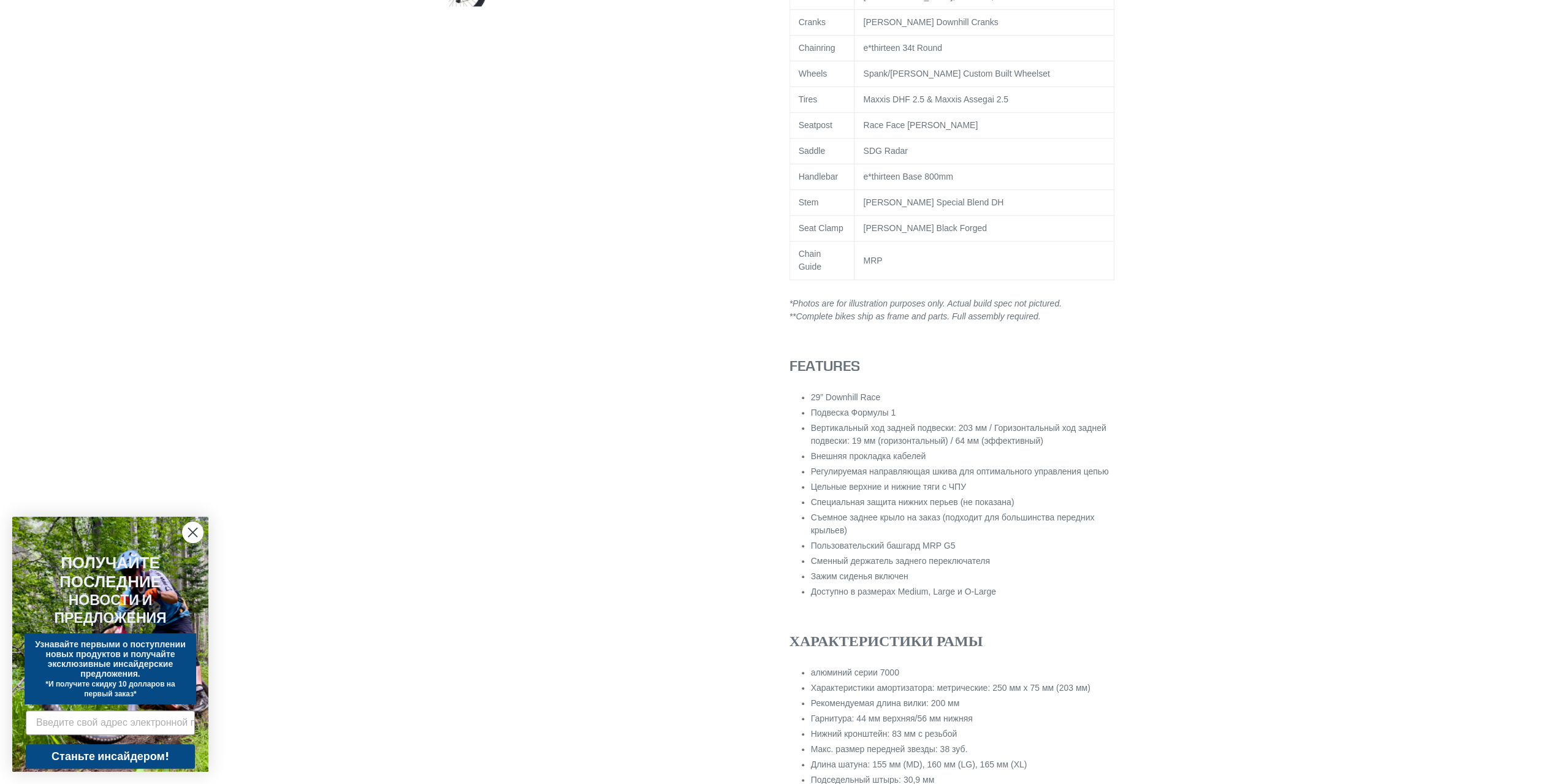
drag, startPoint x: 1106, startPoint y: 157, endPoint x: 1072, endPoint y: 94, distance: 71.6
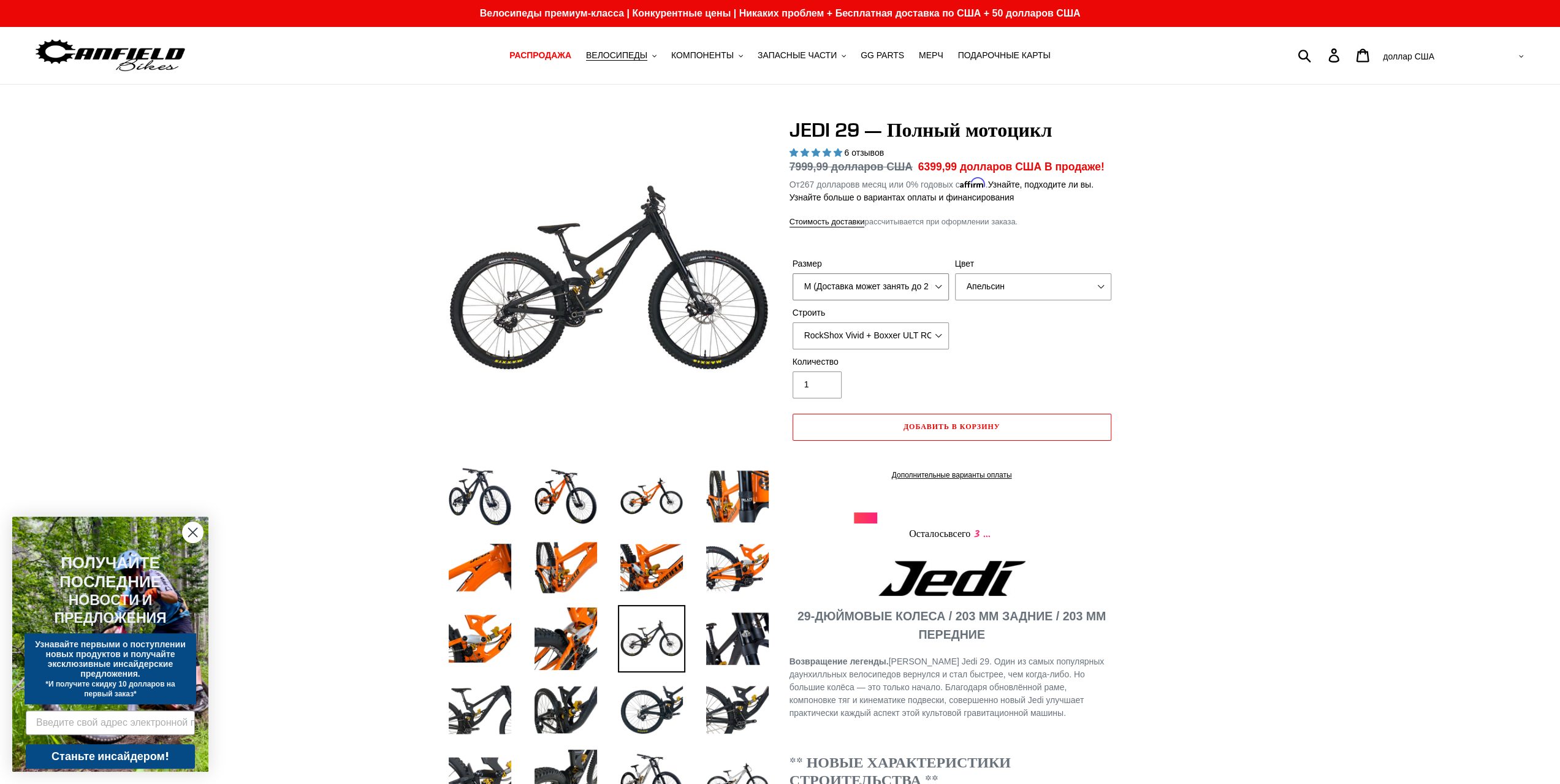
click at [918, 283] on select "M (Доставка может занять до 2 недель) L (Доставка может занять до 2 недель) XL …" at bounding box center [870, 287] width 156 height 27
select select "L (Please allow 2 weeks for delivery)"
click at [792, 273] on select "M (Доставка может занять до 2 недель) L (Доставка может занять до 2 недель) XL …" at bounding box center [870, 287] width 156 height 27
click at [973, 289] on select "Апельсин Стелс-черный Сырой" at bounding box center [1033, 287] width 156 height 27
click at [955, 273] on select "Апельсин Стелс-черный Сырой" at bounding box center [1033, 287] width 156 height 27
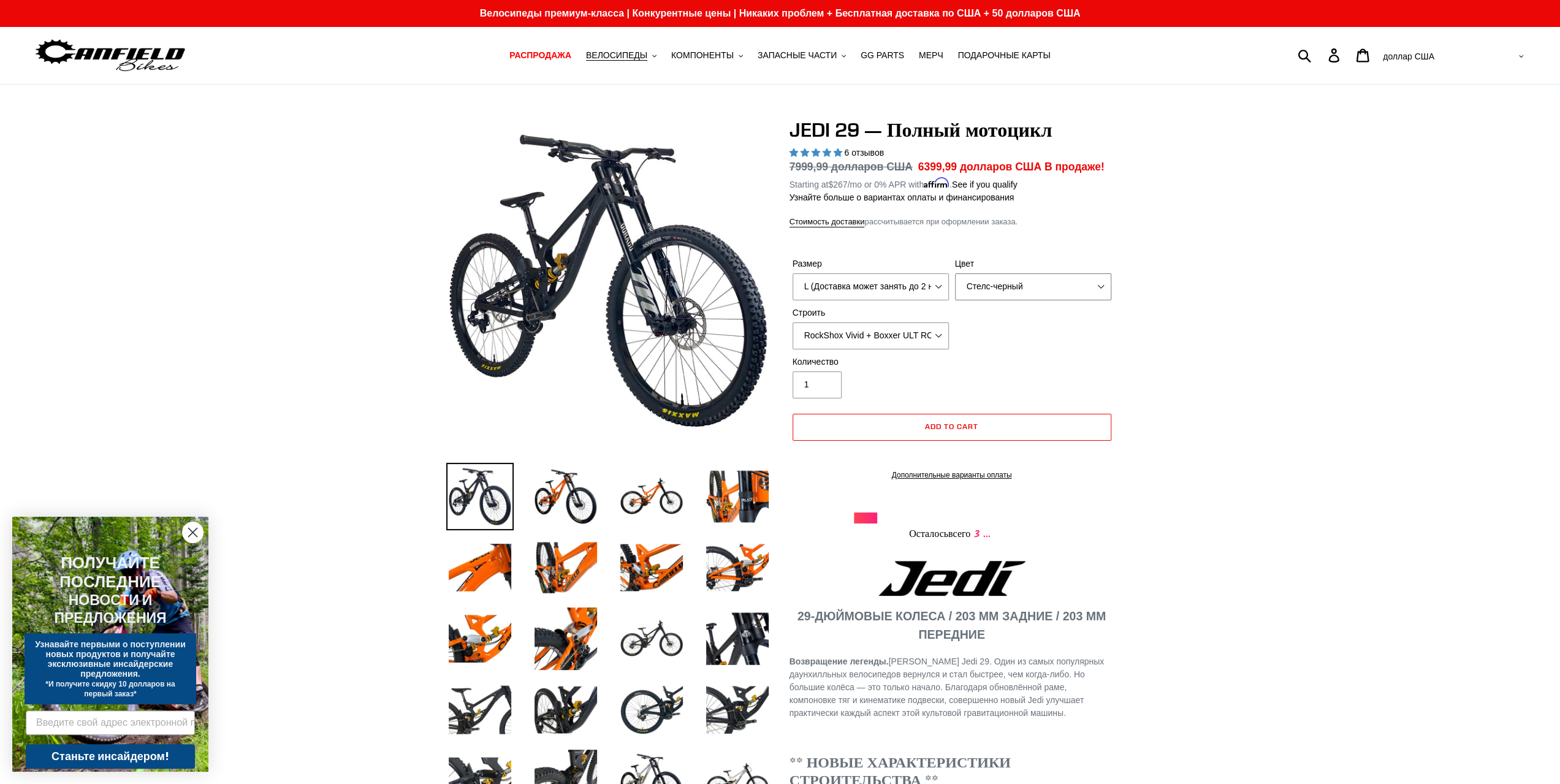
click at [993, 288] on select "Апельсин Стелс-черный Сырой" at bounding box center [1033, 287] width 156 height 27
click at [955, 273] on select "Апельсин Стелс-черный Сырой" at bounding box center [1033, 287] width 156 height 27
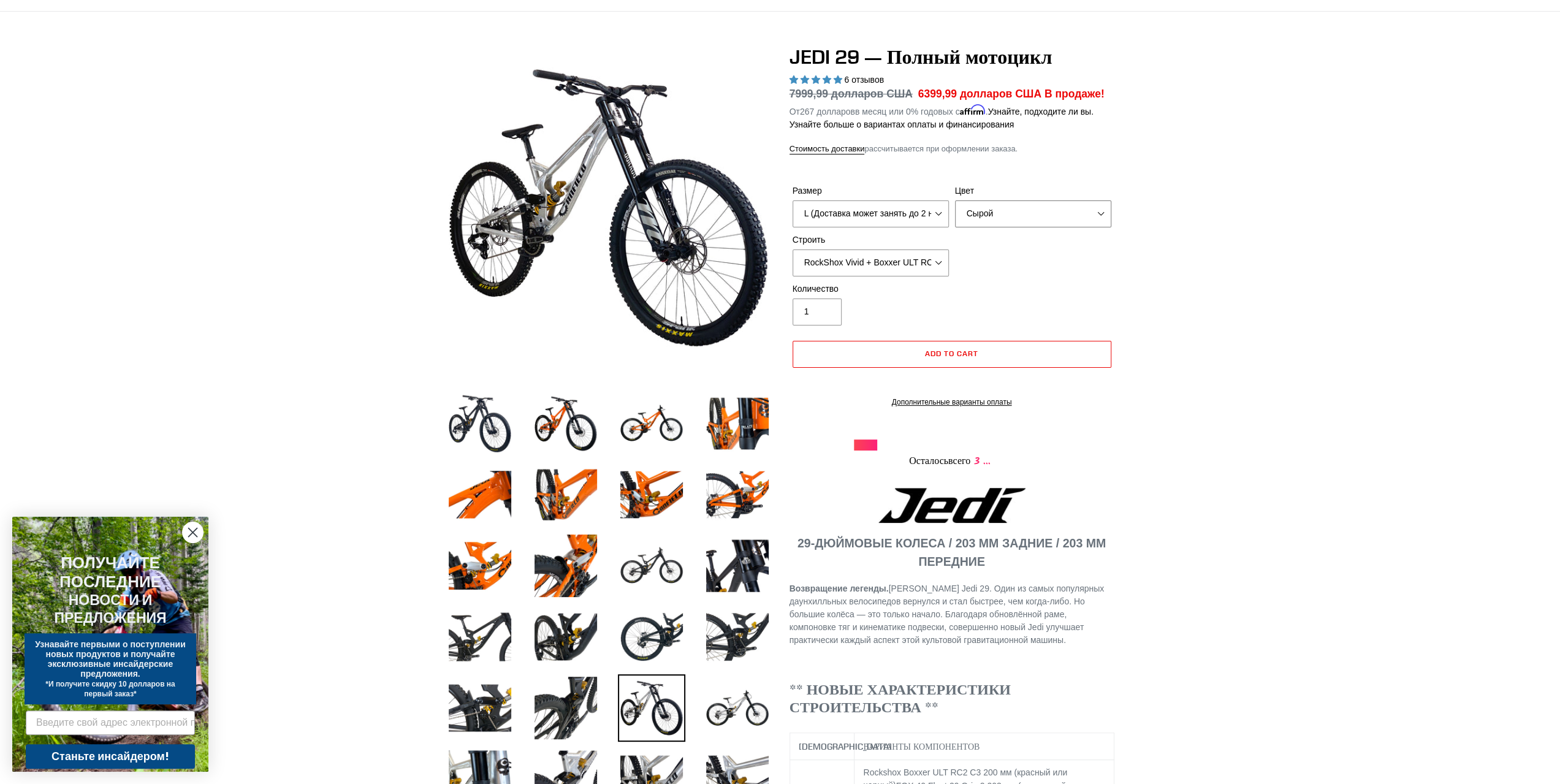
scroll to position [61, 0]
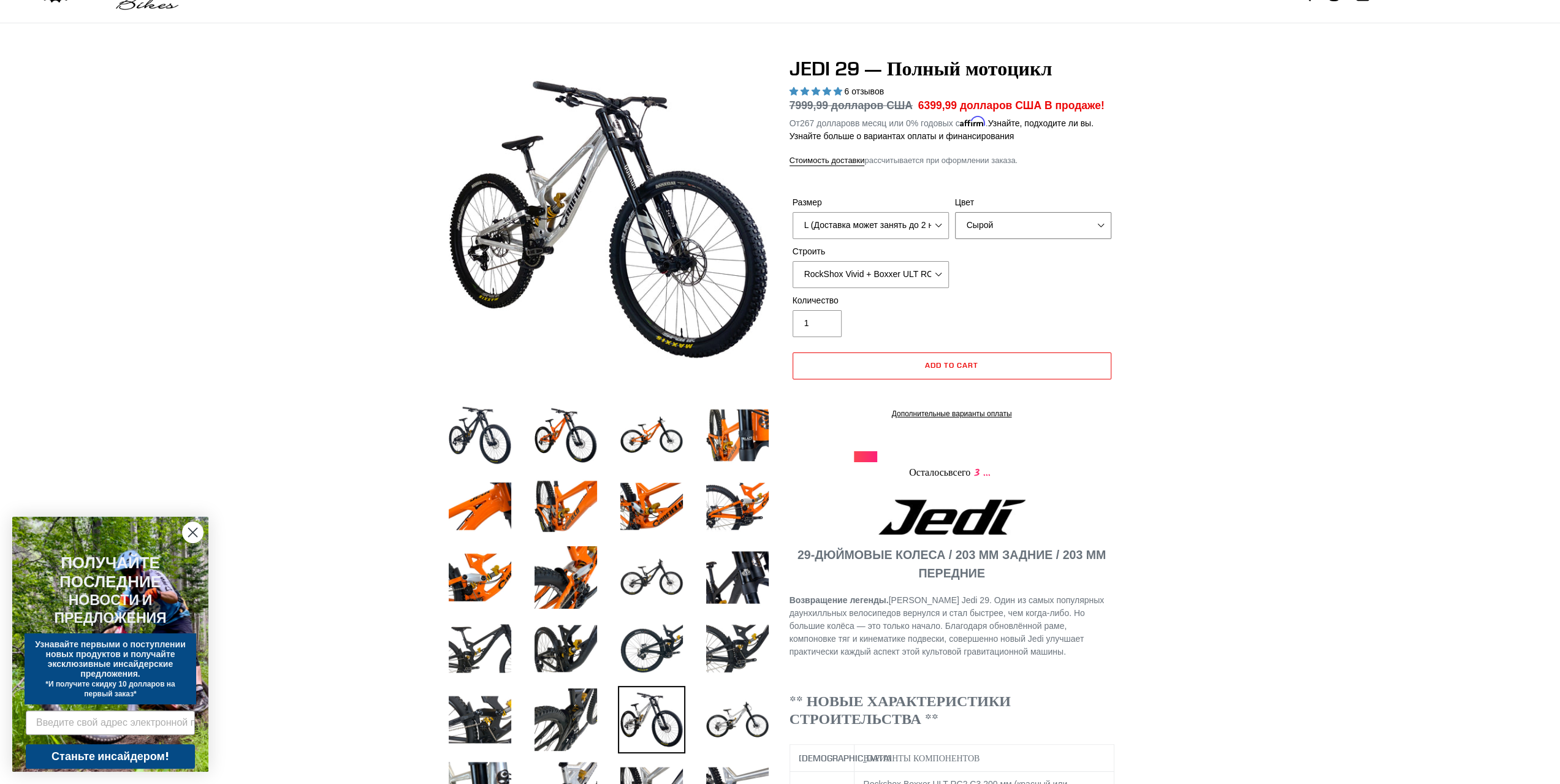
click at [1028, 226] on select "Апельсин Стелс-черный Сырой" at bounding box center [1033, 225] width 156 height 27
select select "Stealth Black"
click at [955, 212] on select "Апельсин Стелс-черный Сырой" at bounding box center [1033, 225] width 156 height 27
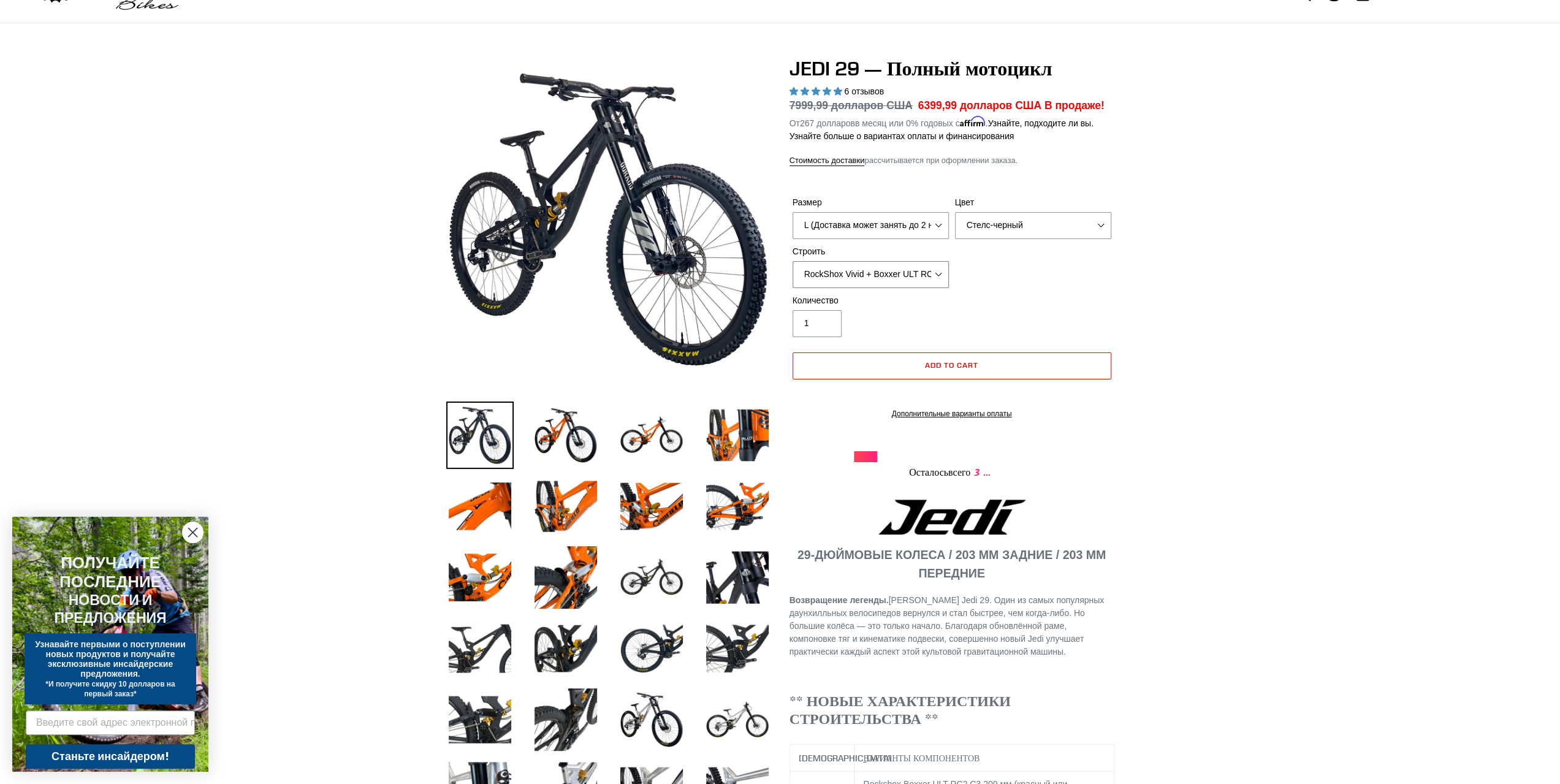
click at [926, 283] on select "RockShox Vivid + Boxxer ULT RC2 C3 200 + SRAM XO RockShox Vivid + Boxxer ULT RC…" at bounding box center [870, 275] width 156 height 27
click at [792, 261] on select "RockShox Vivid + Boxxer ULT RC2 C3 200 + SRAM XO RockShox Vivid + Boxxer ULT RC…" at bounding box center [870, 275] width 156 height 27
drag, startPoint x: 876, startPoint y: 271, endPoint x: 882, endPoint y: 285, distance: 15.2
click at [878, 276] on select "RockShox Vivid + Boxxer ULT RC2 C3 200 + SRAM XO RockShox Vivid + Boxxer ULT RC…" at bounding box center [870, 275] width 156 height 27
click at [792, 261] on select "RockShox Vivid + Boxxer ULT RC2 C3 200 + SRAM XO RockShox Vivid + Boxxer ULT RC…" at bounding box center [870, 275] width 156 height 27
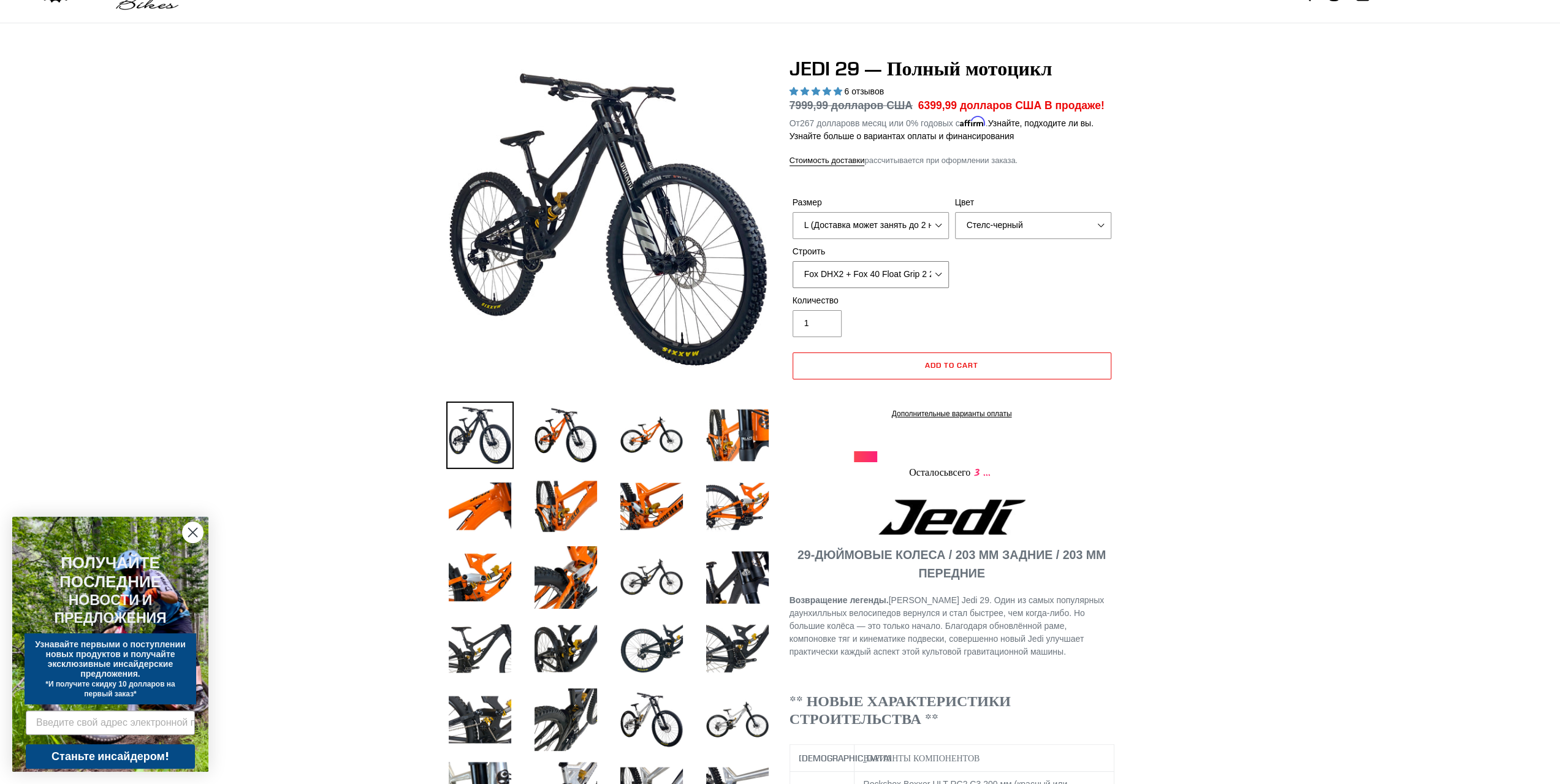
drag, startPoint x: 887, startPoint y: 278, endPoint x: 887, endPoint y: 286, distance: 8.0
click at [887, 278] on select "RockShox Vivid + Boxxer ULT RC2 C3 200 + SRAM XO RockShox Vivid + Boxxer ULT RC…" at bounding box center [870, 275] width 156 height 27
click at [792, 261] on select "RockShox Vivid + Boxxer ULT RC2 C3 200 + SRAM XO RockShox Vivid + Boxxer ULT RC…" at bounding box center [870, 275] width 156 height 27
click at [879, 286] on select "RockShox Vivid + Boxxer ULT RC2 C3 200 + SRAM XO RockShox Vivid + Boxxer ULT RC…" at bounding box center [870, 275] width 156 height 27
click at [792, 261] on select "RockShox Vivid + Boxxer ULT RC2 C3 200 + SRAM XO RockShox Vivid + Boxxer ULT RC…" at bounding box center [870, 275] width 156 height 27
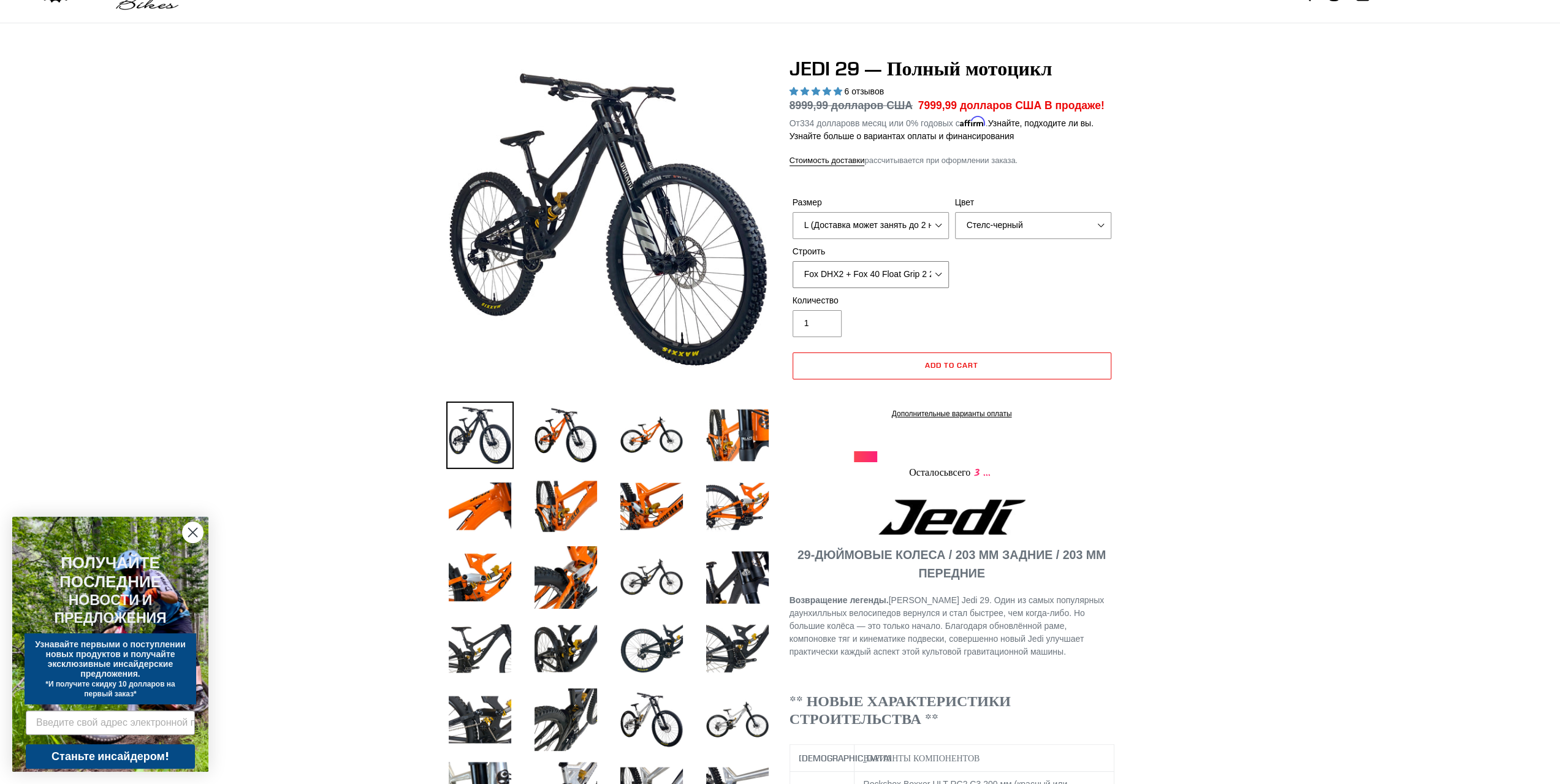
click at [888, 281] on select "RockShox Vivid + Boxxer ULT RC2 C3 200 + SRAM XO RockShox Vivid + Boxxer ULT RC…" at bounding box center [870, 275] width 156 height 27
click at [792, 261] on select "RockShox Vivid + Boxxer ULT RC2 C3 200 + SRAM XO RockShox Vivid + Boxxer ULT RC…" at bounding box center [870, 275] width 156 height 27
click at [887, 275] on select "RockShox Vivid + Boxxer ULT RC2 C3 200 + SRAM XO RockShox Vivid + Boxxer ULT RC…" at bounding box center [870, 275] width 156 height 27
select select "RockShox Vivid + Boxxer ULT RC2 C3 200 + SRAM XO"
click at [792, 261] on select "RockShox Vivid + Boxxer ULT RC2 C3 200 + SRAM XO RockShox Vivid + Boxxer ULT RC…" at bounding box center [870, 275] width 156 height 27
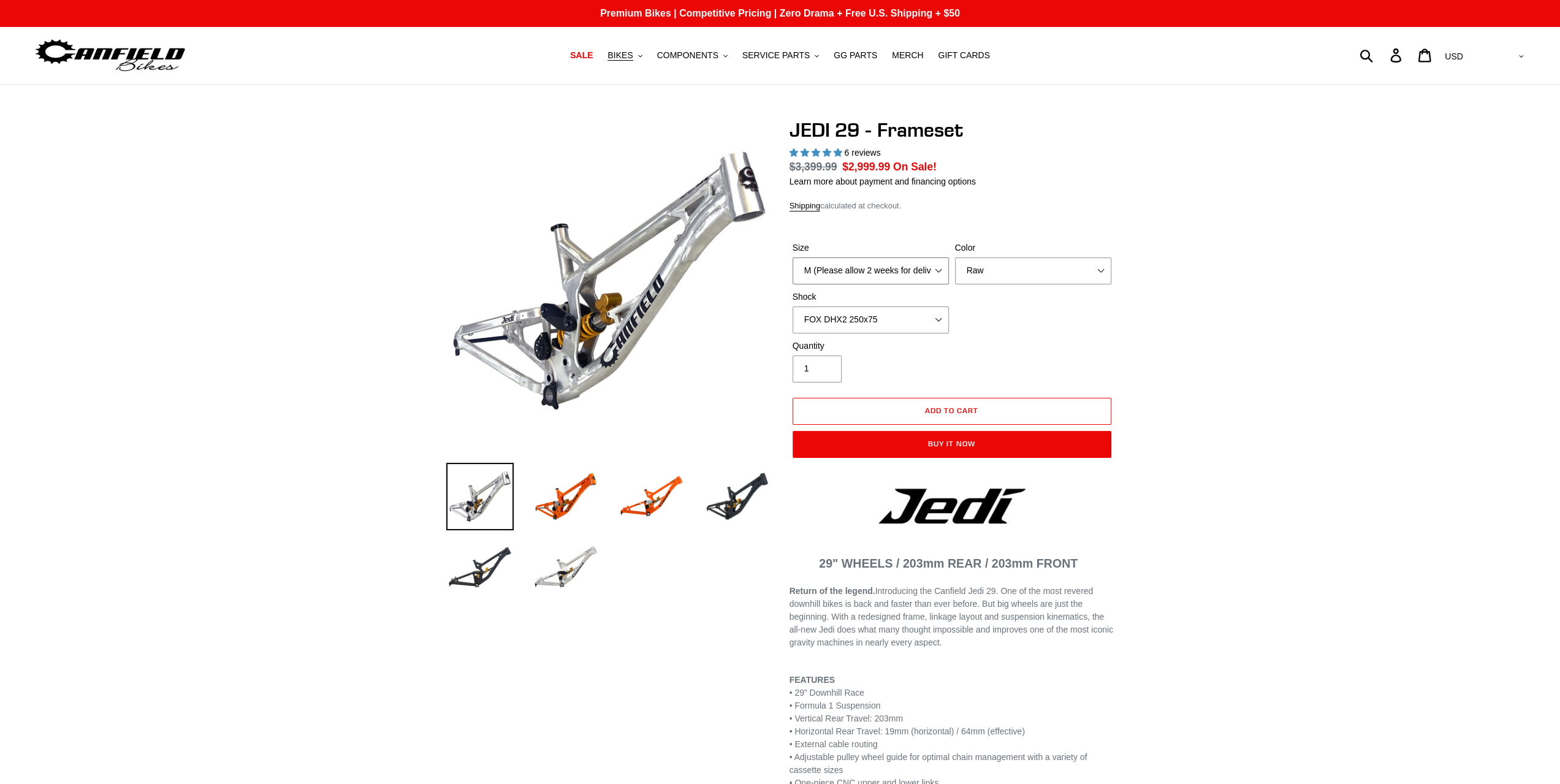
click at [868, 276] on select "M (Please allow 2 weeks for delivery) L (Please allow 2 weeks for delivery) XL" at bounding box center [870, 271] width 156 height 27
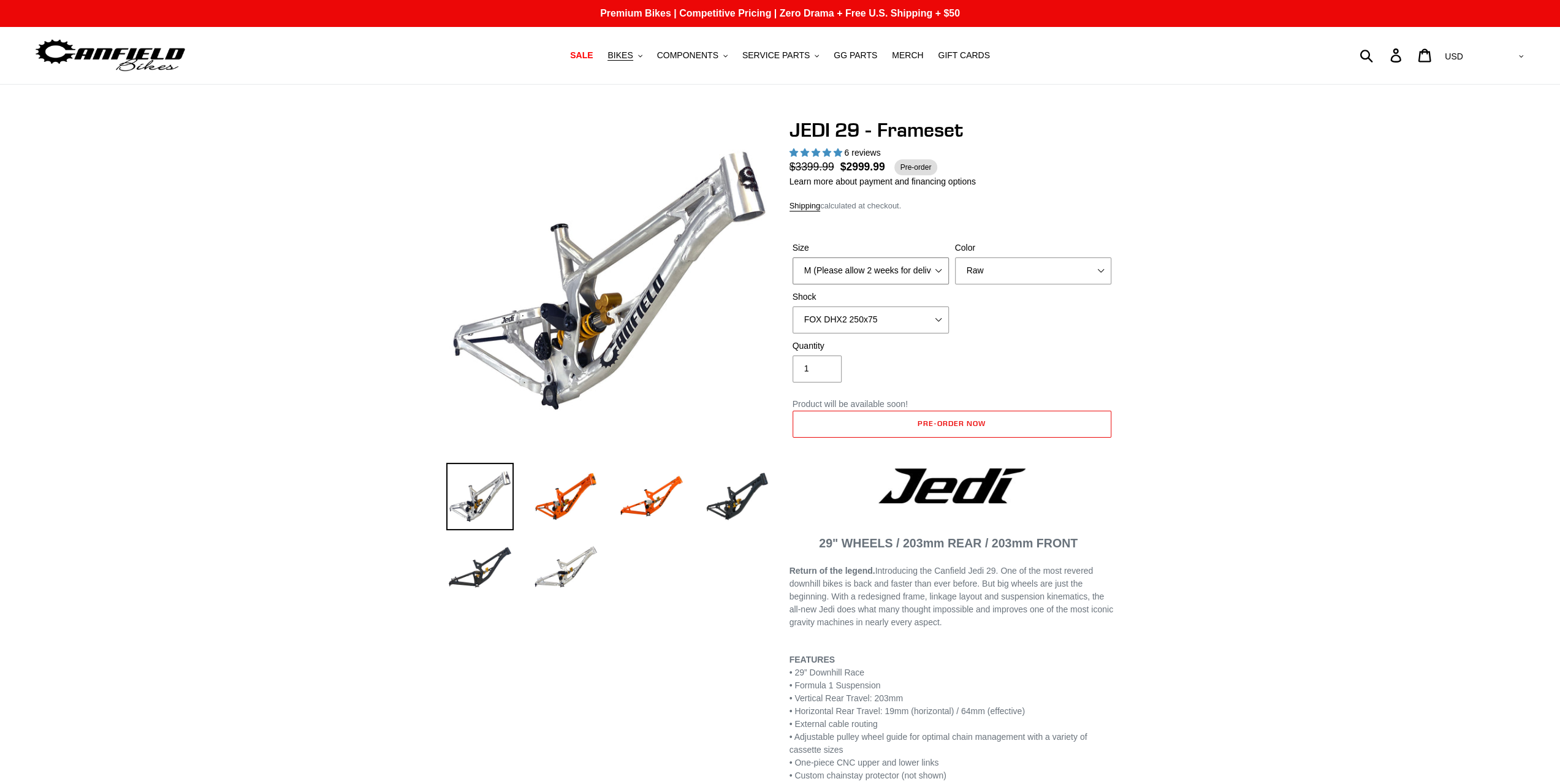
select select "L (Please allow 2 weeks for delivery)"
click at [792, 257] on select "M (Please allow 2 weeks for delivery) L (Please allow 2 weeks for delivery) XL" at bounding box center [870, 271] width 156 height 27
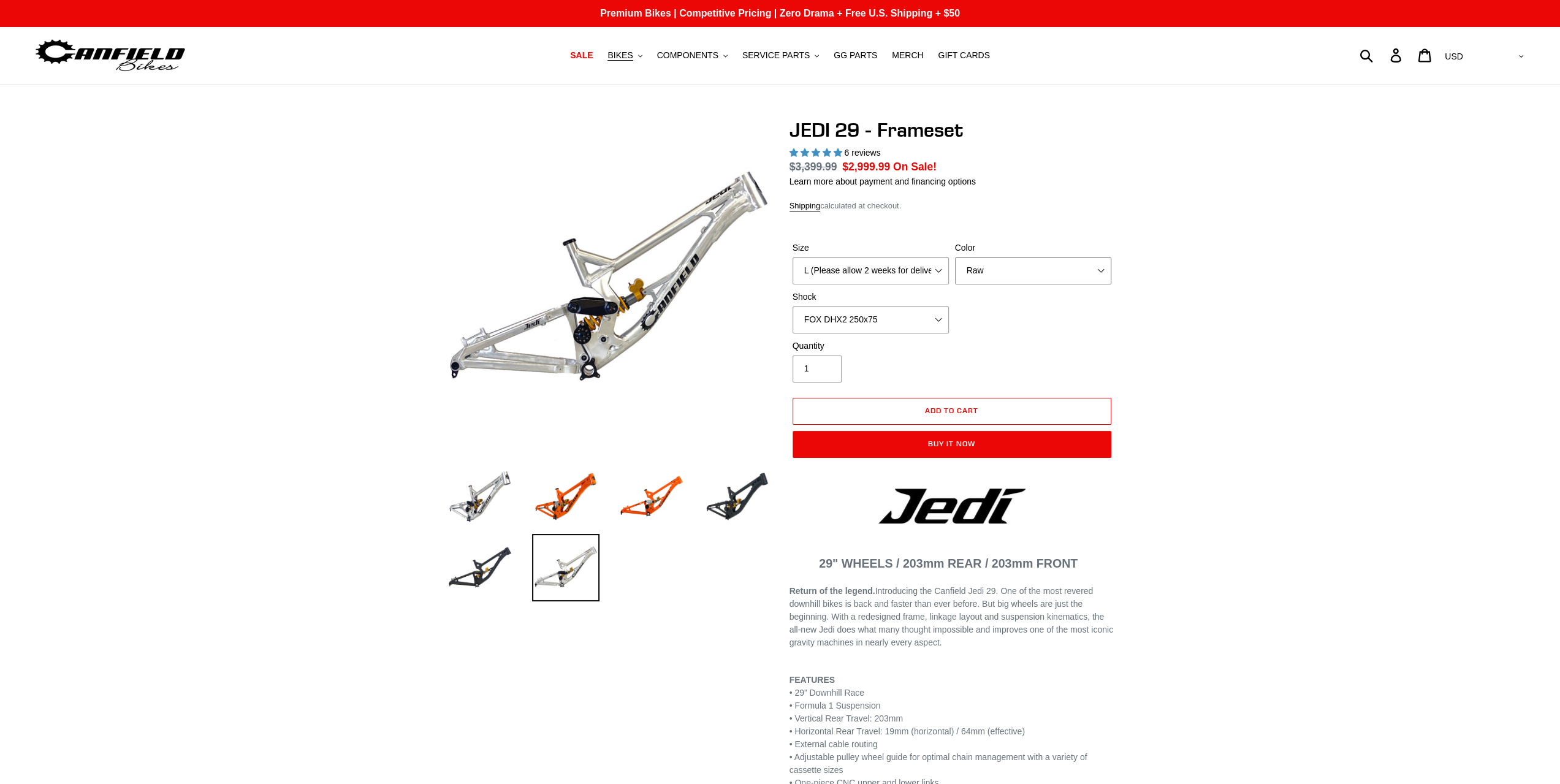
click at [975, 268] on select "Orange Raw Stealth Black" at bounding box center [1033, 271] width 156 height 27
select select "Stealth Black"
click at [955, 257] on select "Orange Raw Stealth Black" at bounding box center [1033, 271] width 156 height 27
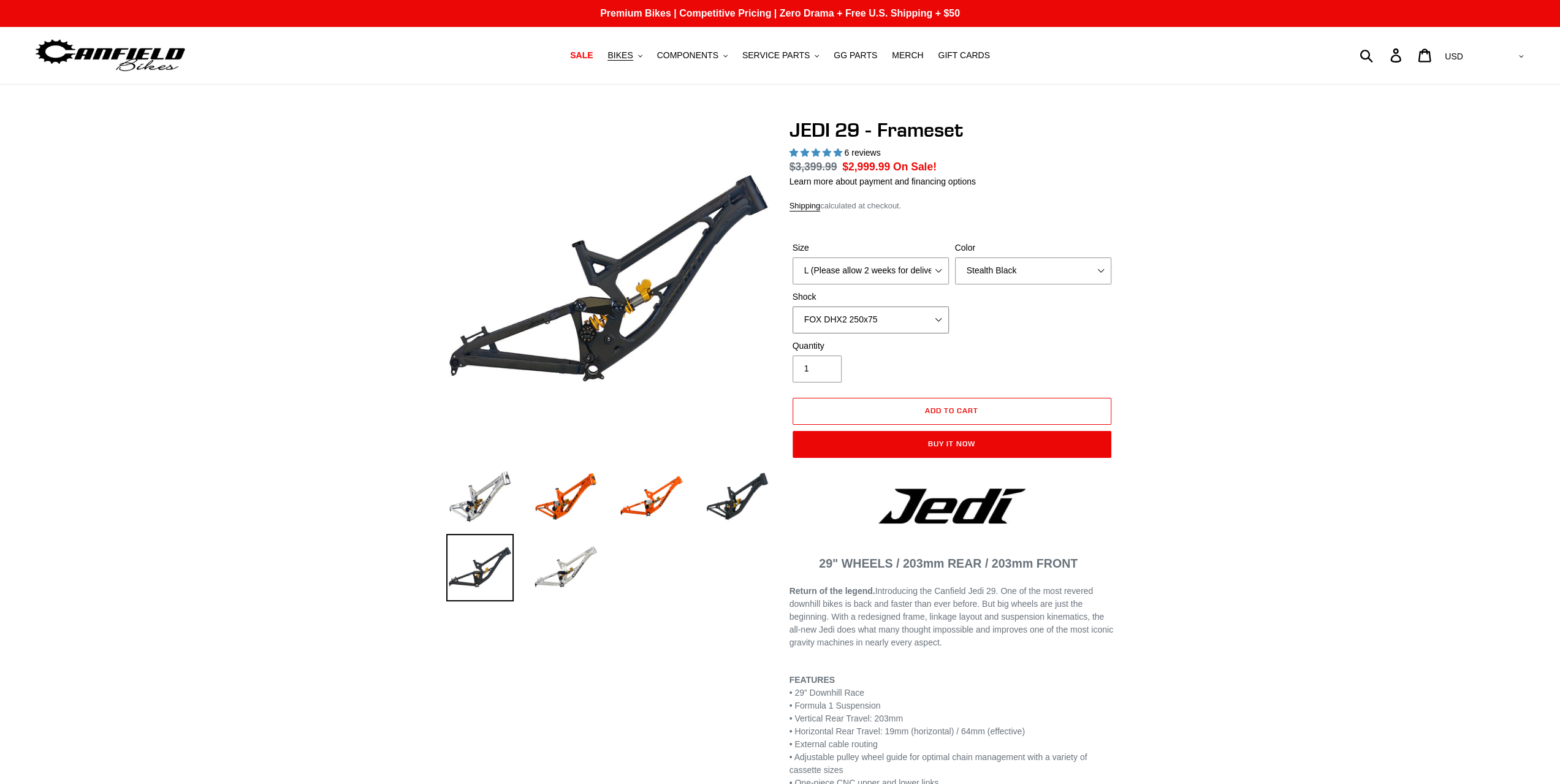
click at [900, 326] on select "No Shock FOX DHX2 250x75 RockShox Vivid Ultimate DH 250x75 EXT e-Storia LOX V3" at bounding box center [870, 320] width 156 height 27
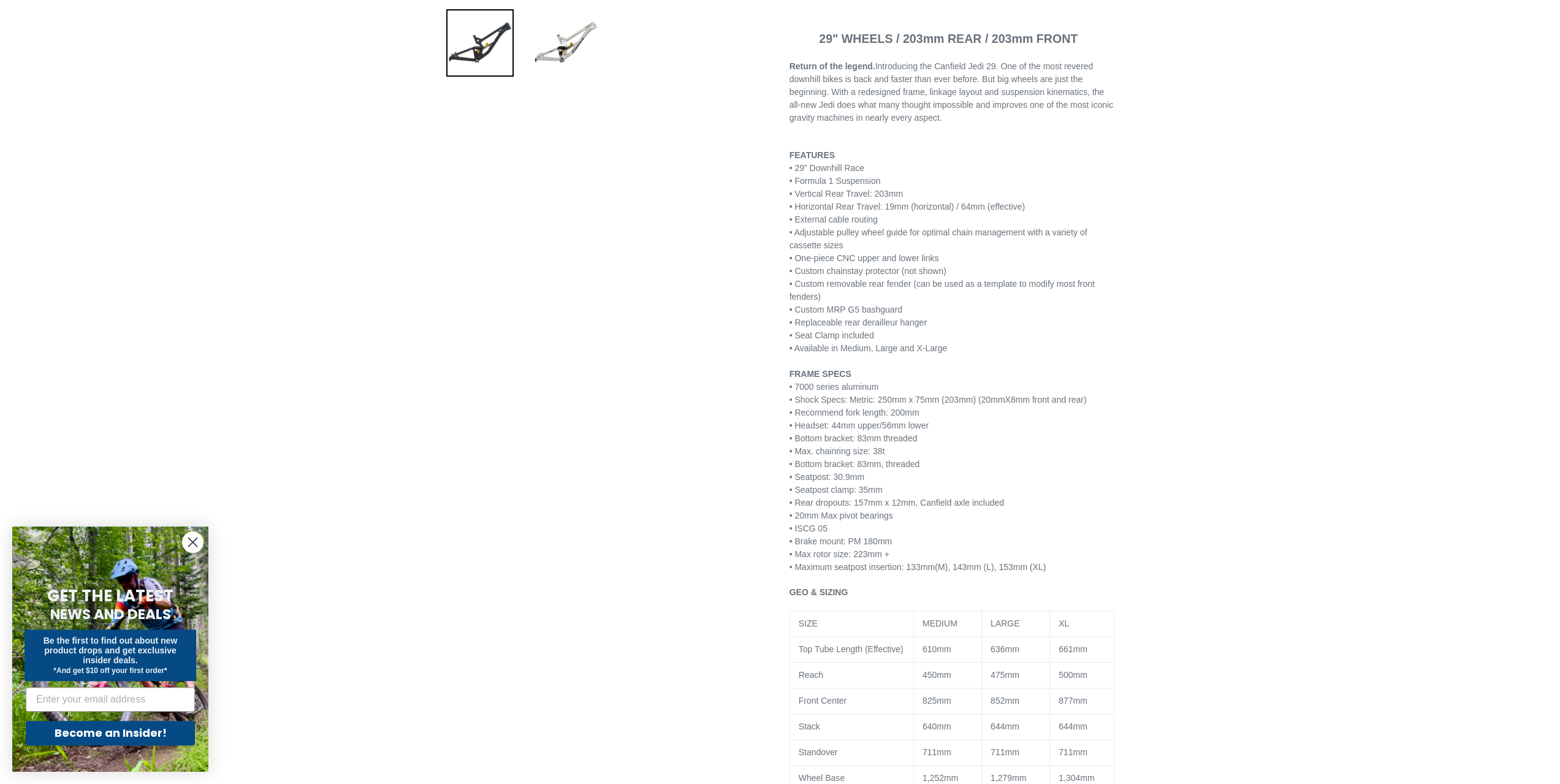
scroll to position [674, 0]
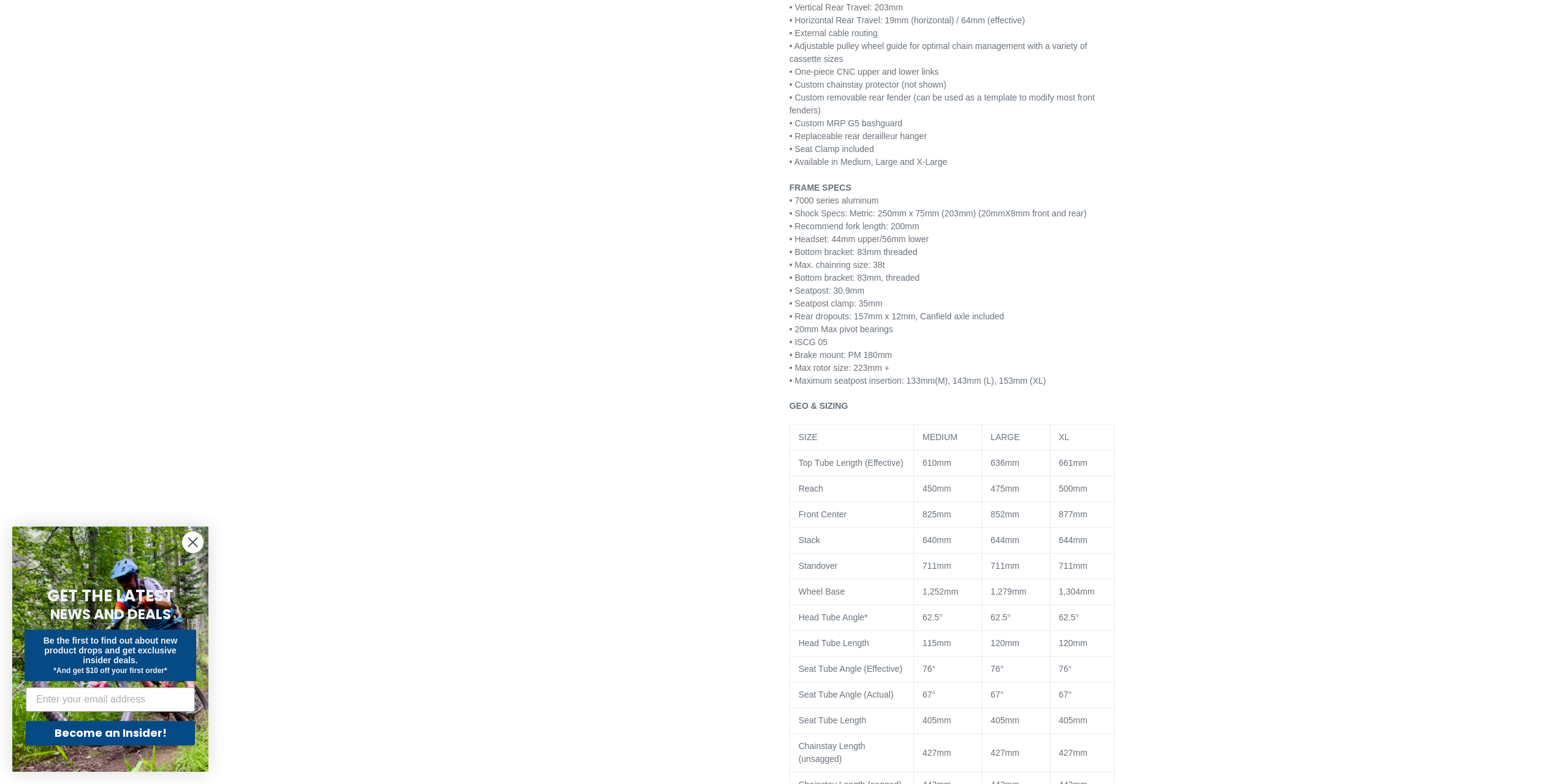
drag, startPoint x: 1207, startPoint y: 363, endPoint x: 1158, endPoint y: 431, distance: 83.8
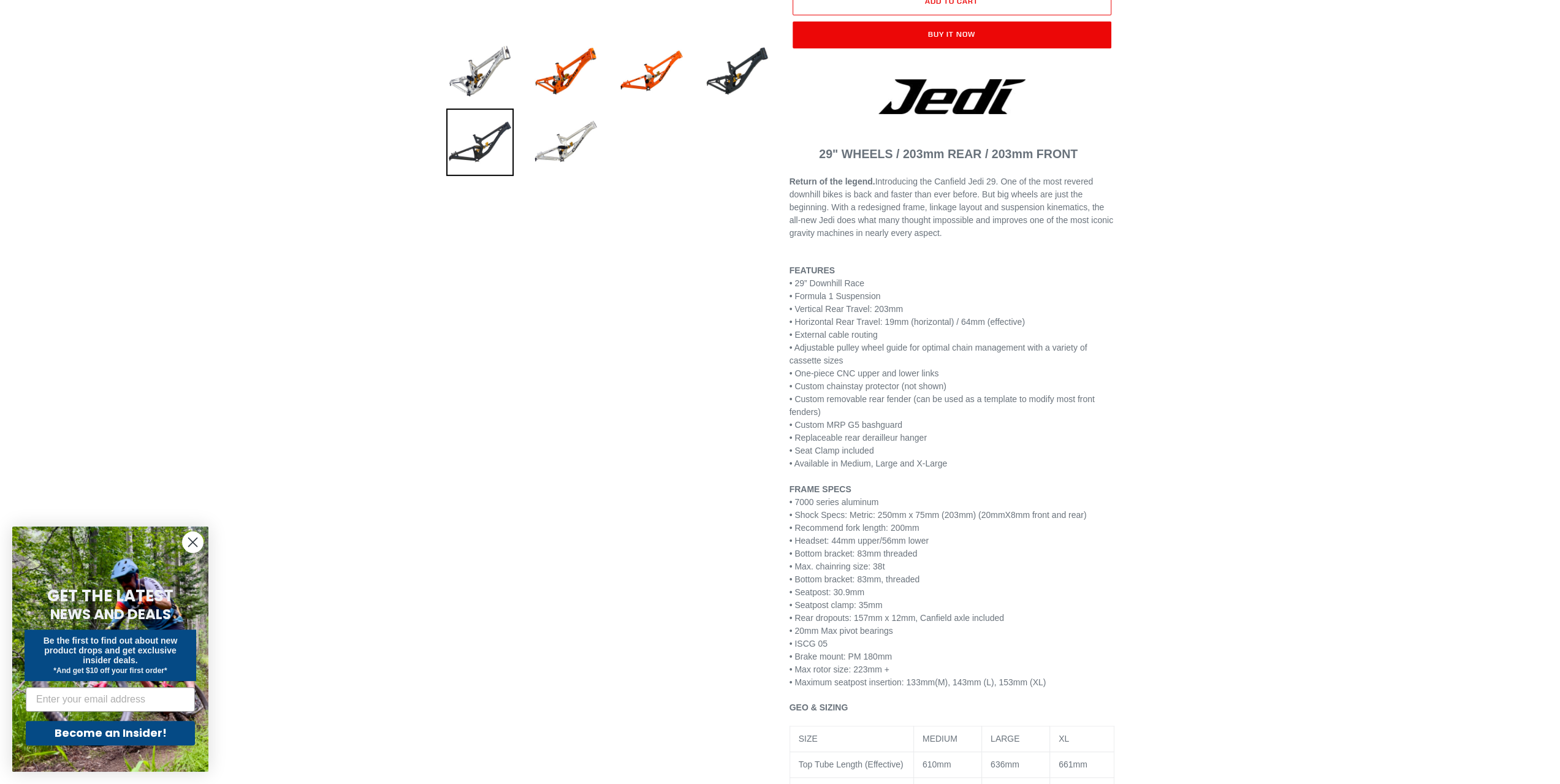
scroll to position [58, 0]
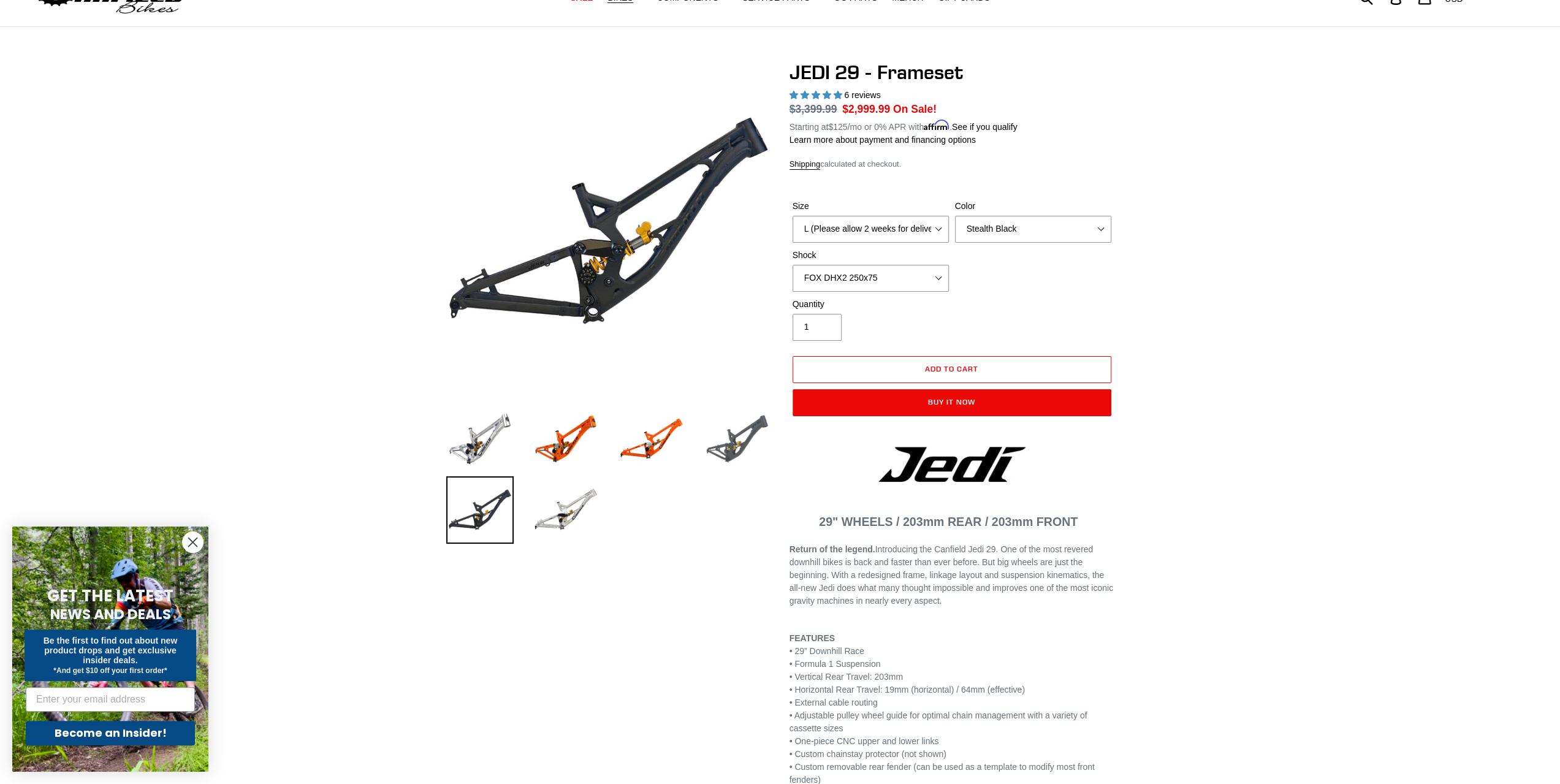
click at [732, 434] on img at bounding box center [737, 438] width 68 height 68
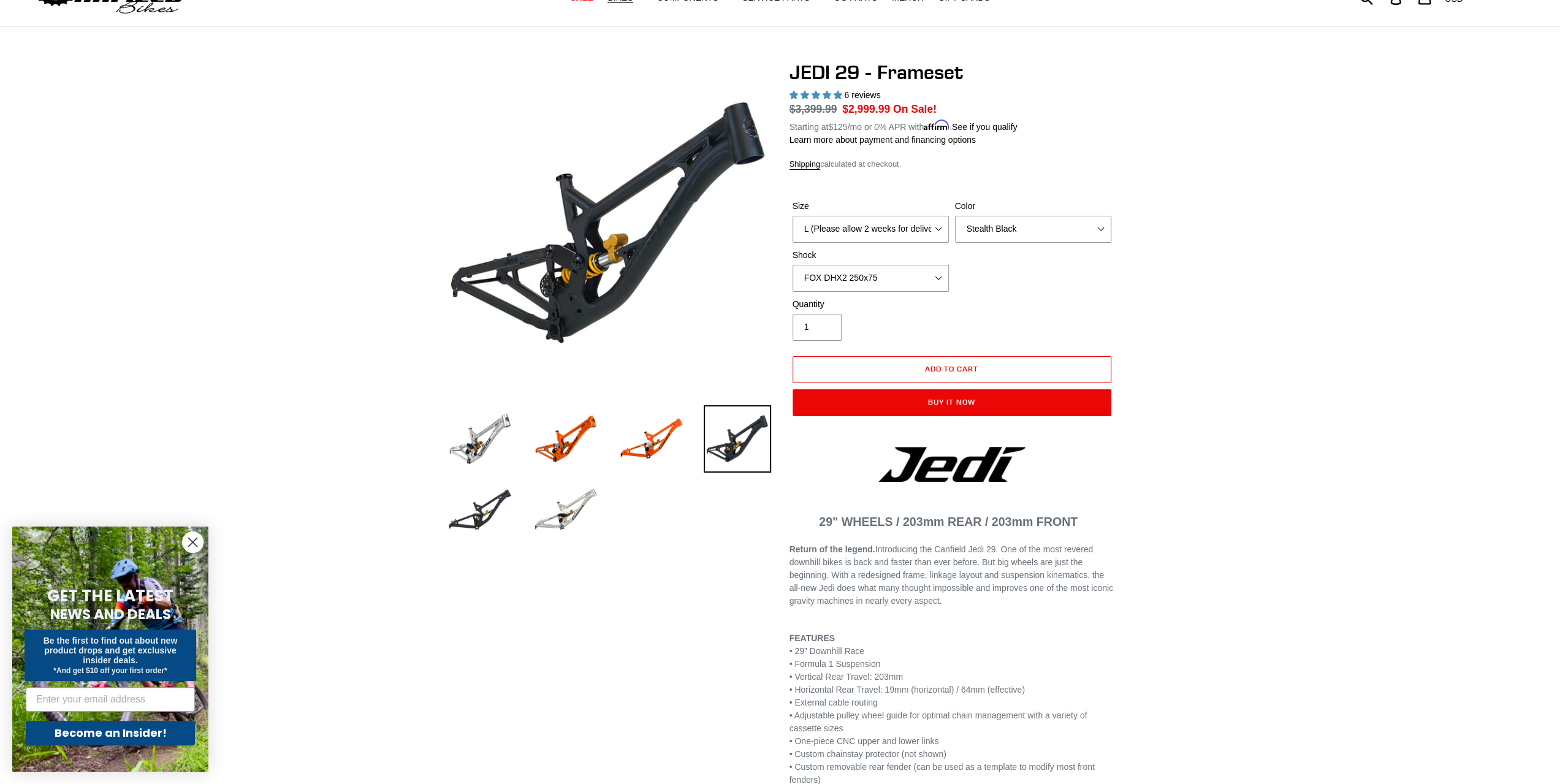
click at [843, 61] on h1 "JEDI 29 - Frameset" at bounding box center [952, 72] width 325 height 23
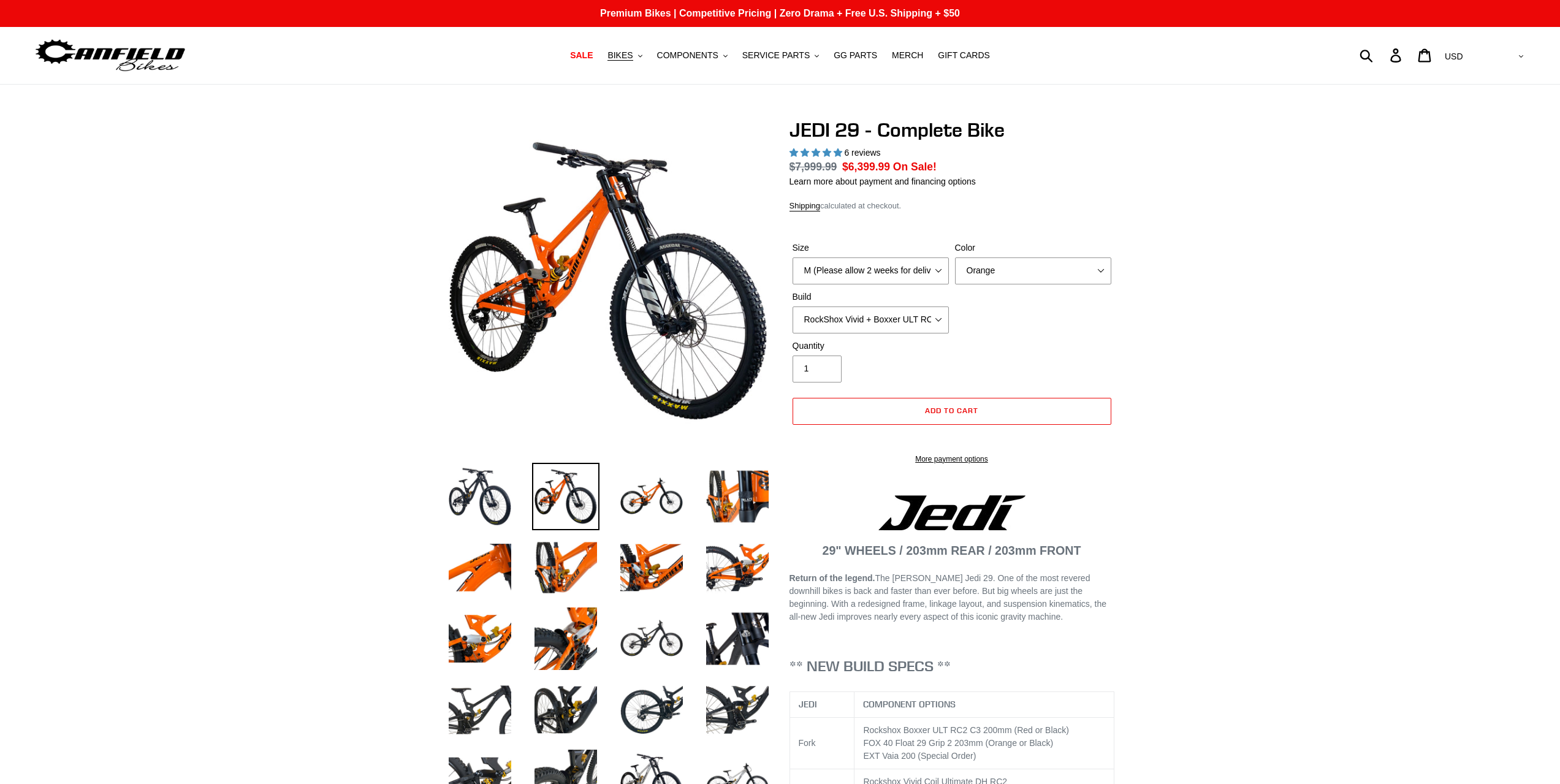
select select "highest-rating"
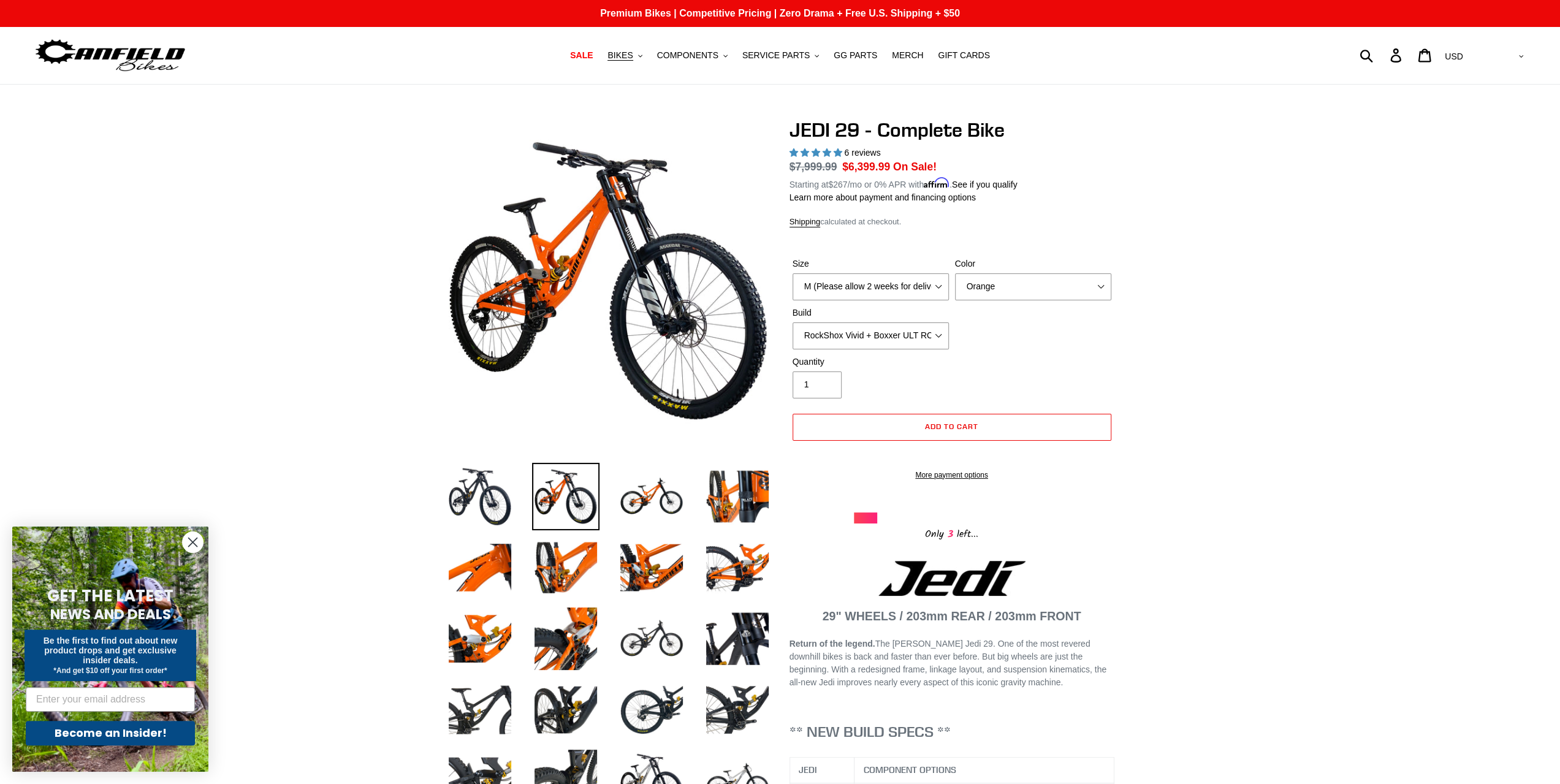
click at [863, 126] on h1 "JEDI 29 - Complete Bike" at bounding box center [952, 129] width 325 height 23
